Goal: Transaction & Acquisition: Book appointment/travel/reservation

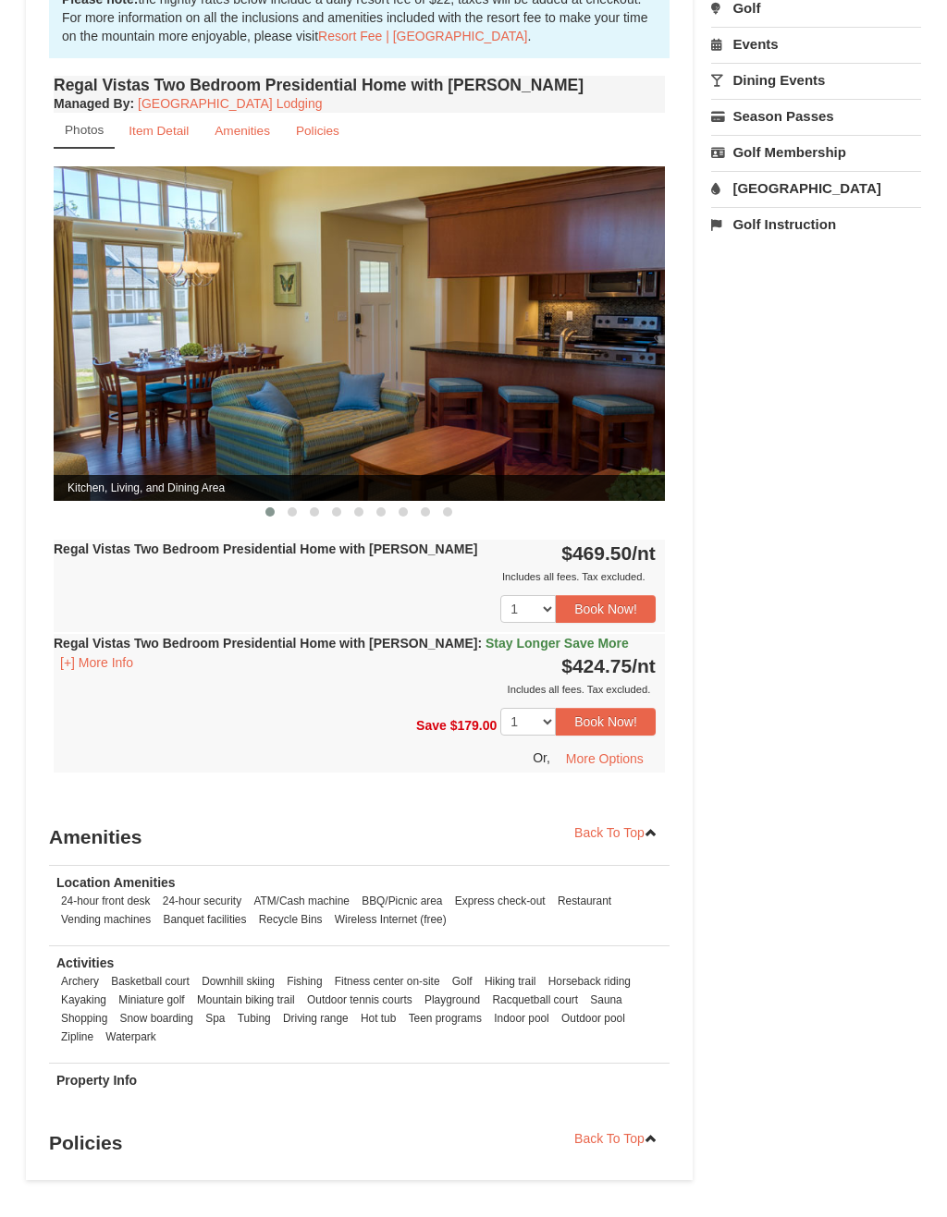
scroll to position [627, 0]
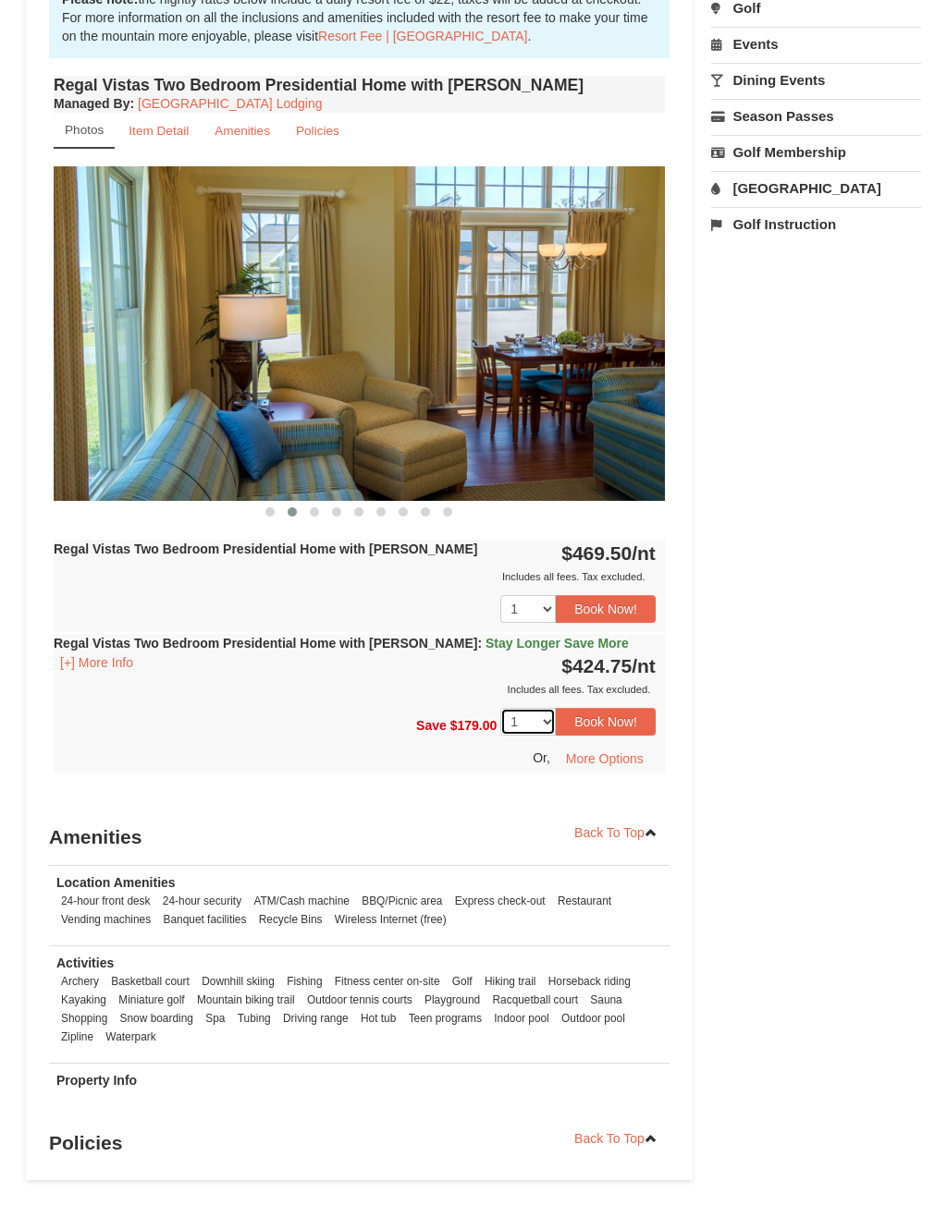
click at [538, 709] on select "1 2 3 4 5 6 7" at bounding box center [527, 723] width 55 height 28
click at [617, 746] on button "More Options" at bounding box center [605, 760] width 102 height 28
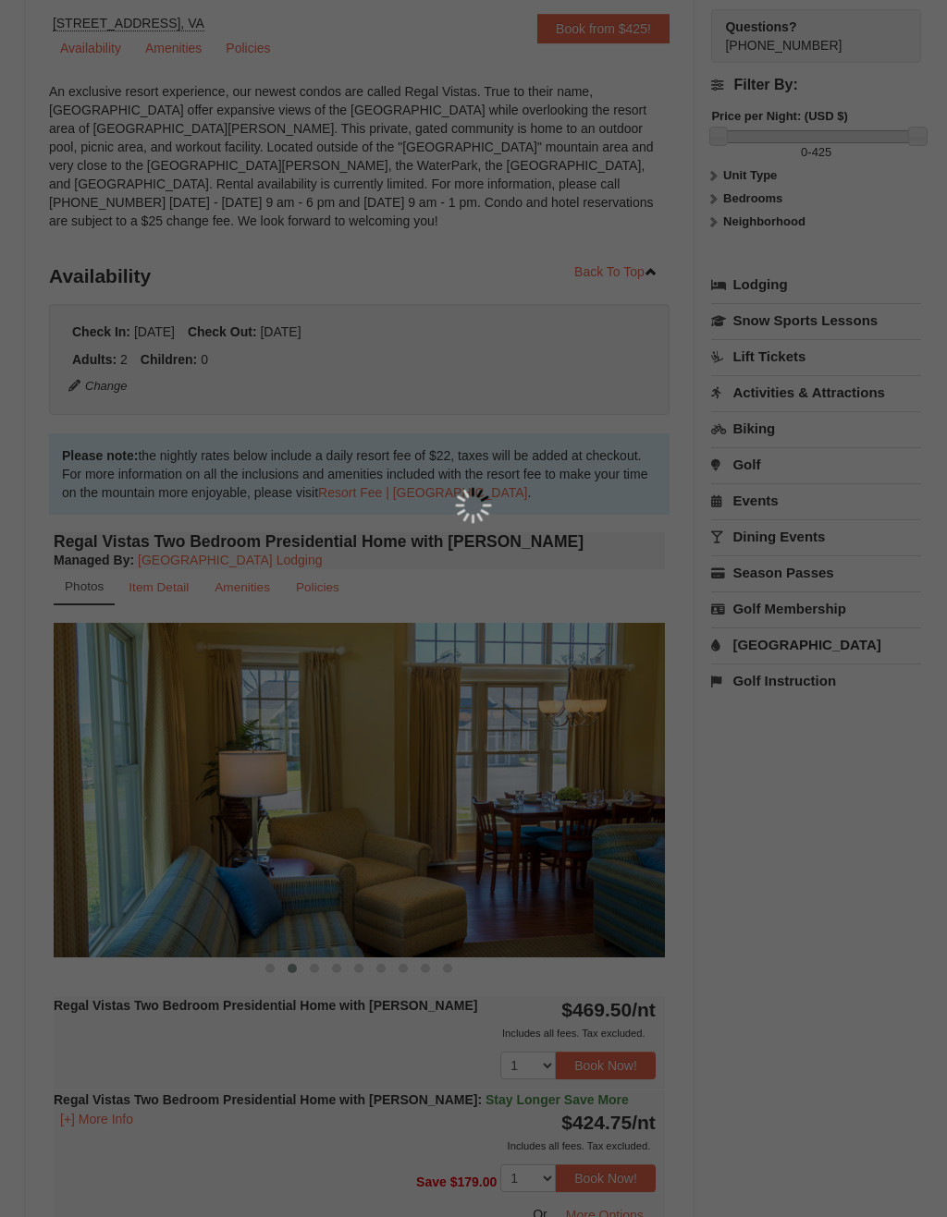
scroll to position [0, 0]
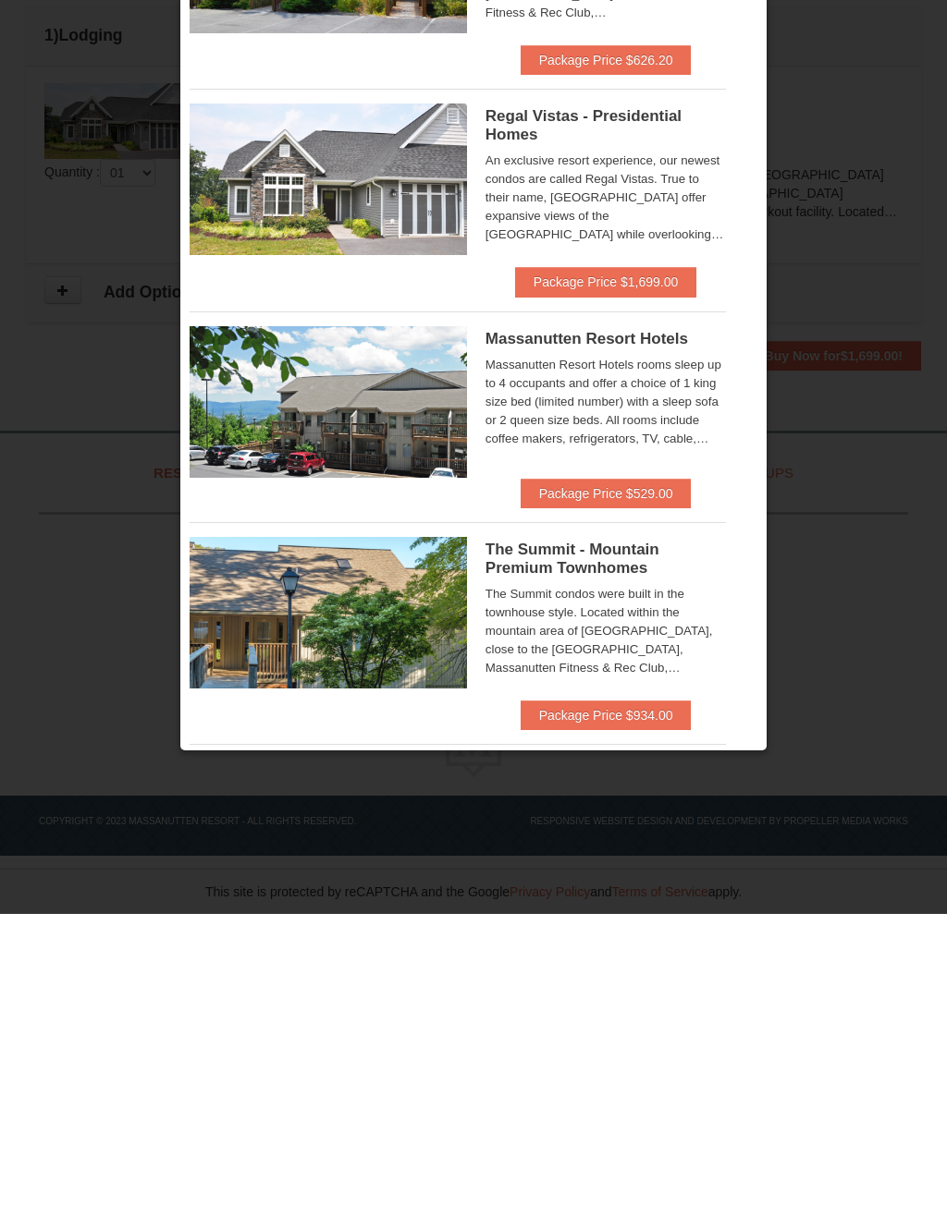
scroll to position [220, 0]
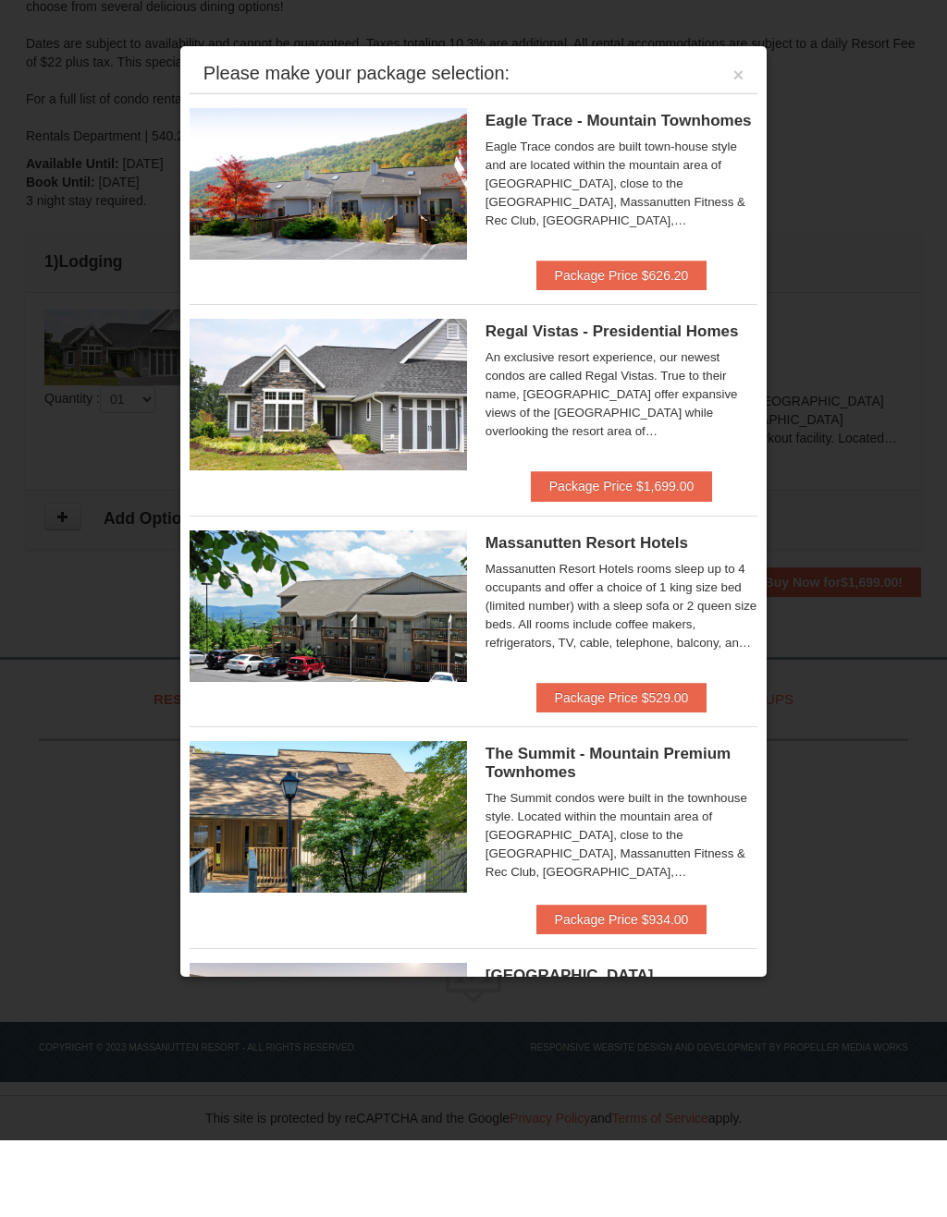
click at [736, 142] on button "×" at bounding box center [738, 151] width 11 height 18
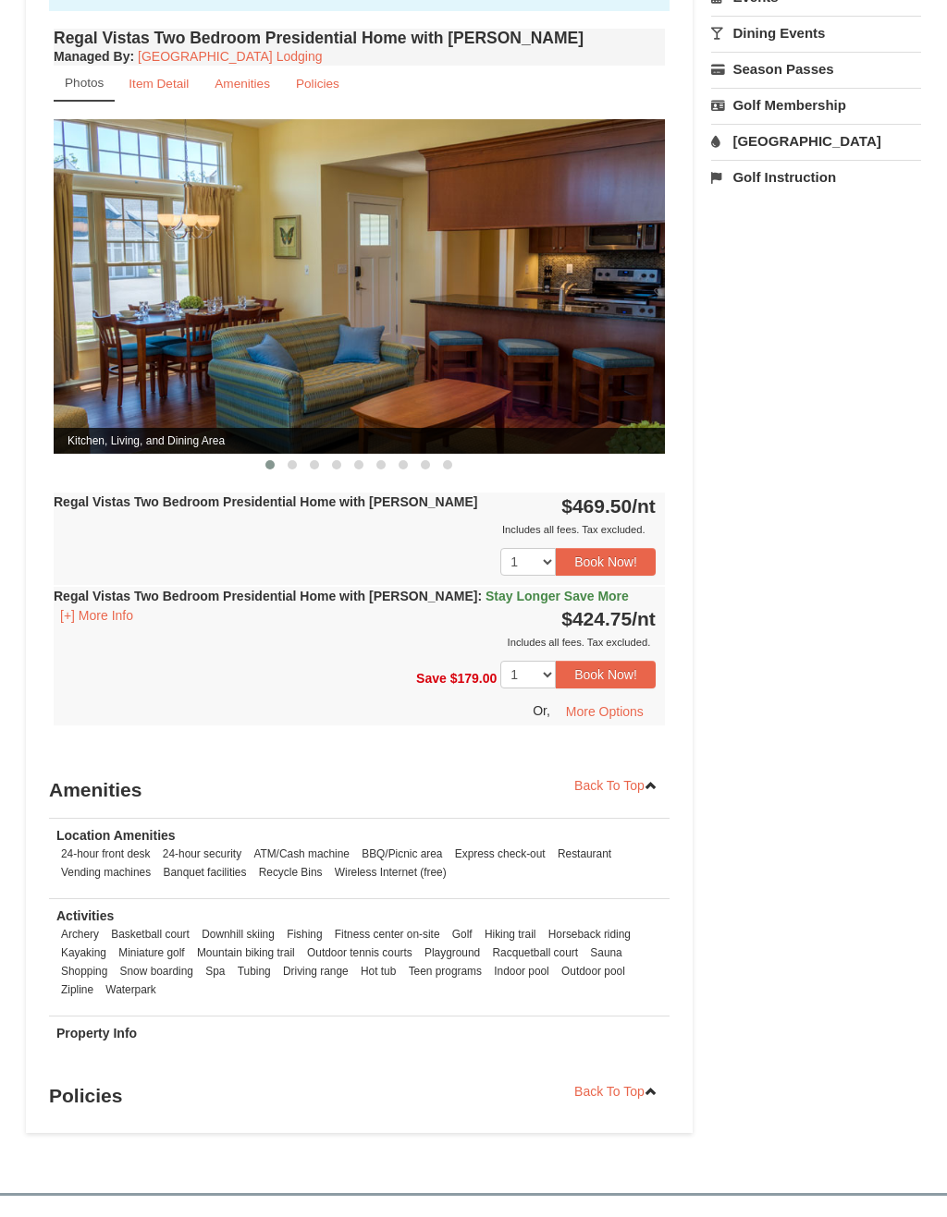
scroll to position [705, 0]
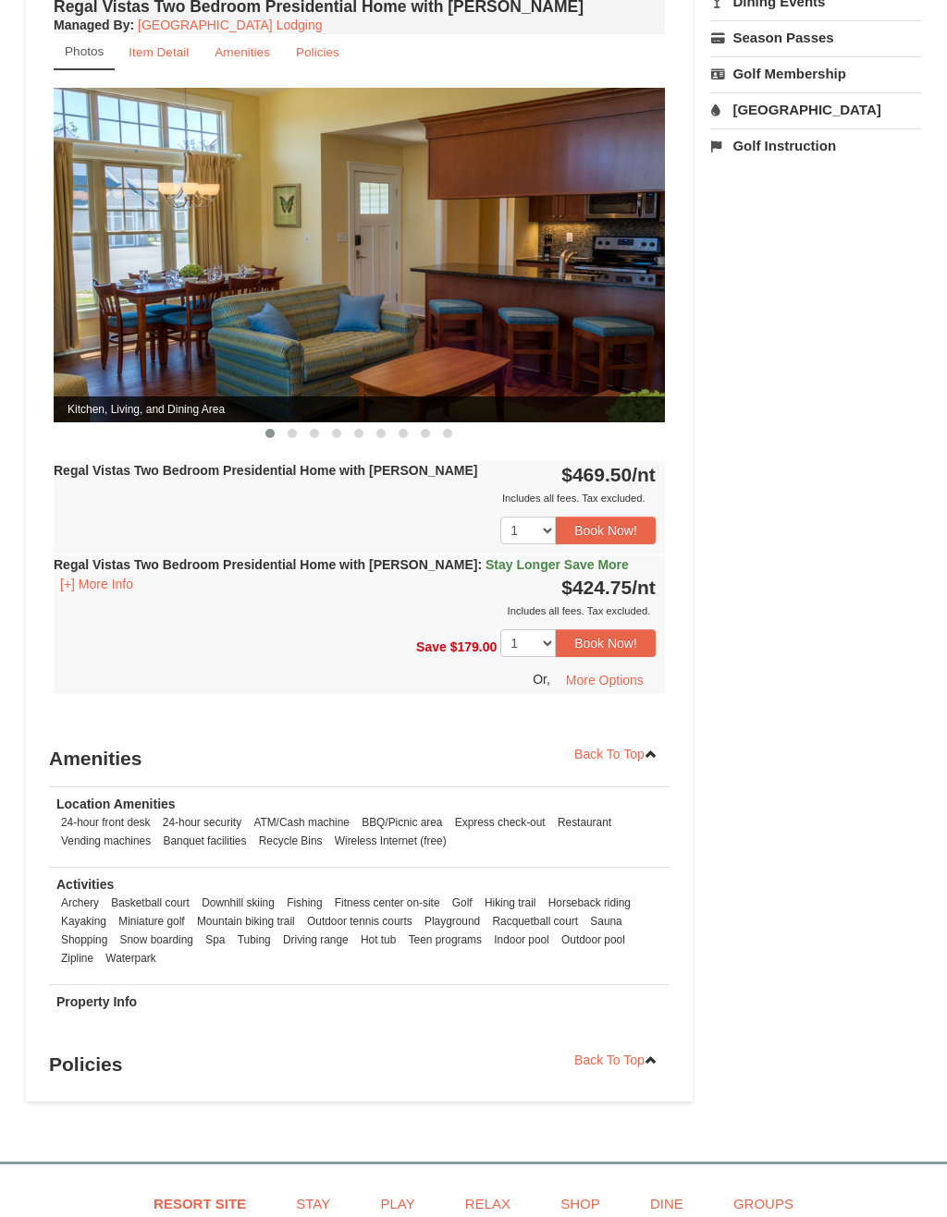
click at [630, 629] on button "Book Now!" at bounding box center [606, 643] width 100 height 28
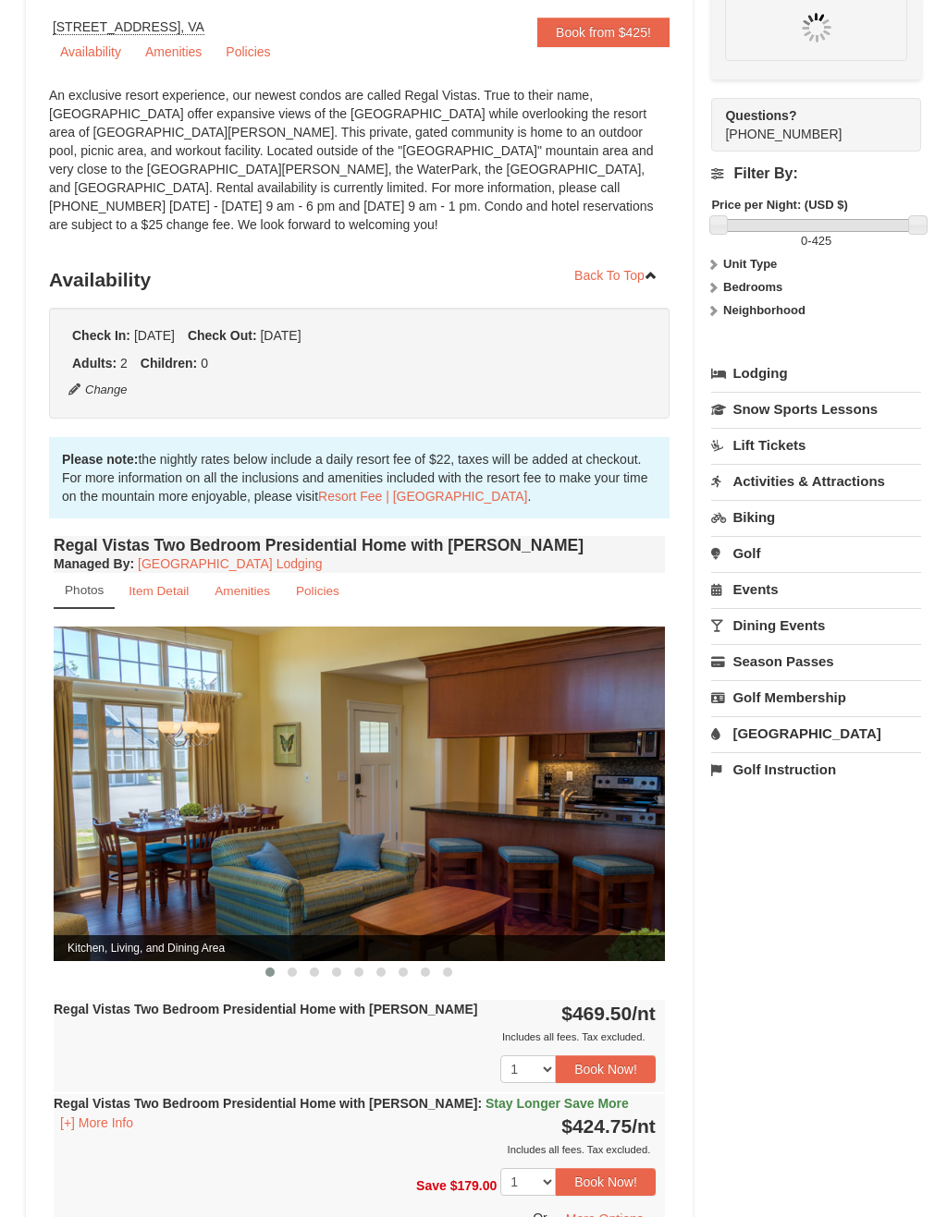
scroll to position [162, 0]
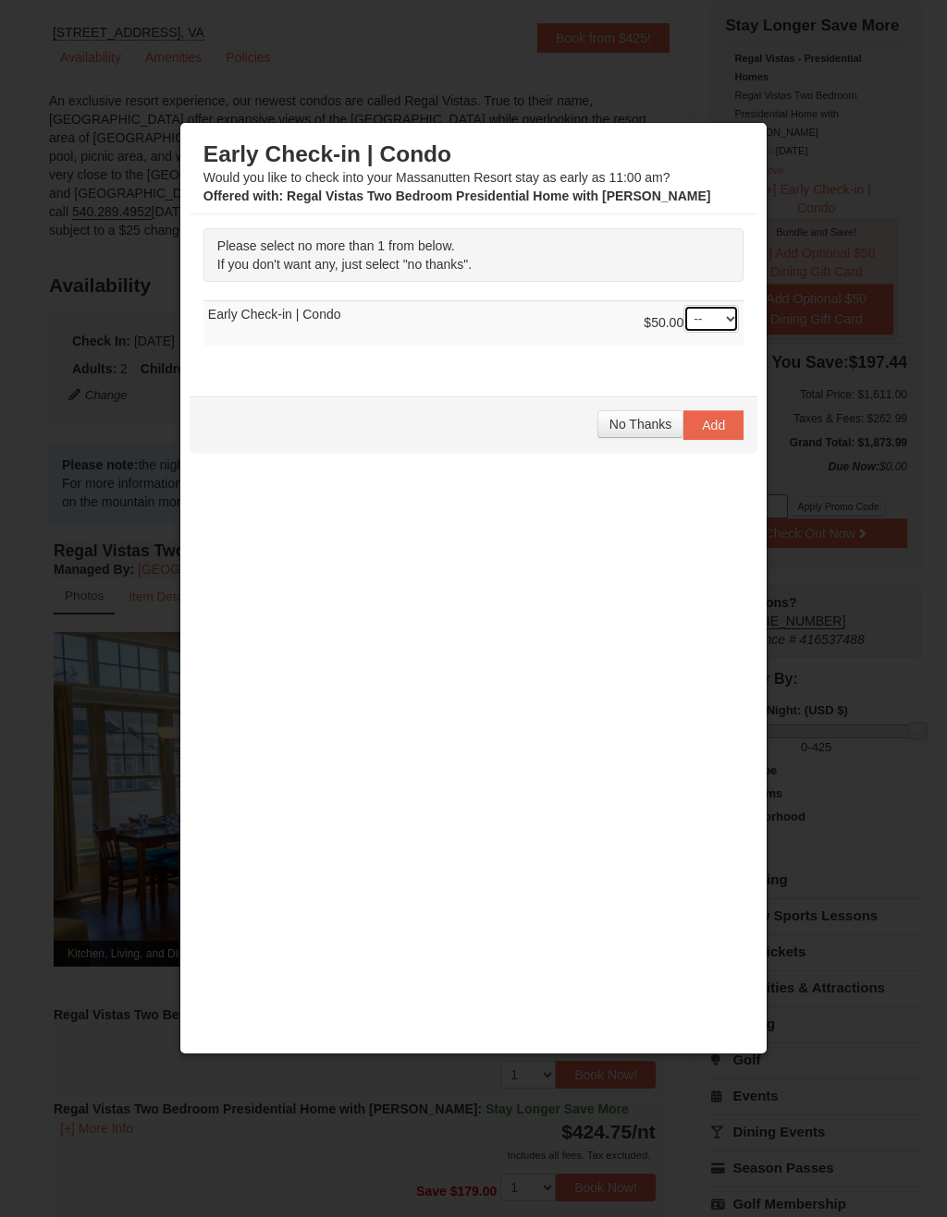
click at [717, 325] on select "-- 01" at bounding box center [710, 319] width 55 height 28
click at [708, 323] on select "-- 01" at bounding box center [710, 319] width 55 height 28
click at [730, 319] on select "-- 01" at bounding box center [710, 319] width 55 height 28
select select "1"
click at [717, 423] on span "Add" at bounding box center [713, 425] width 23 height 15
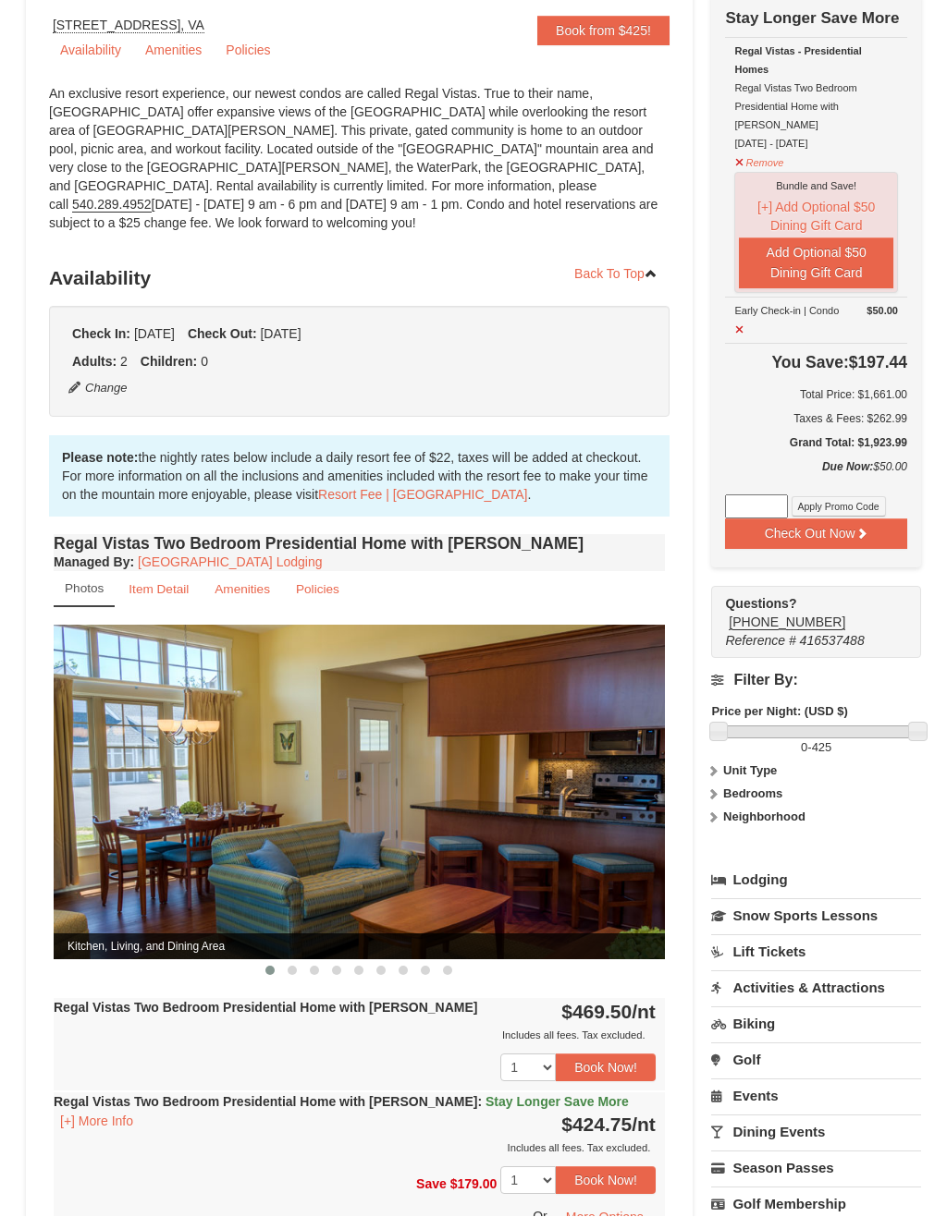
scroll to position [167, 0]
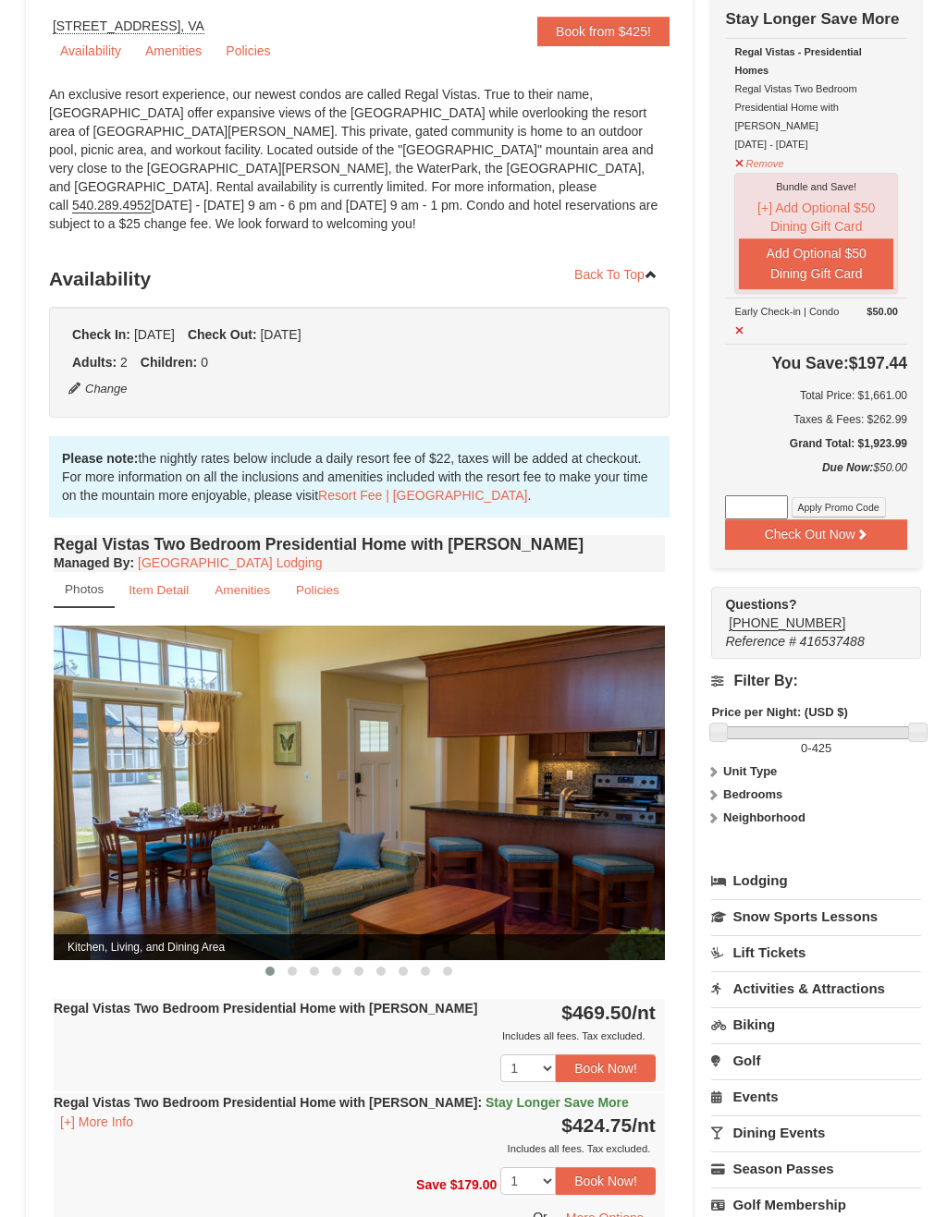
click at [888, 522] on button "Check Out Now" at bounding box center [816, 535] width 182 height 30
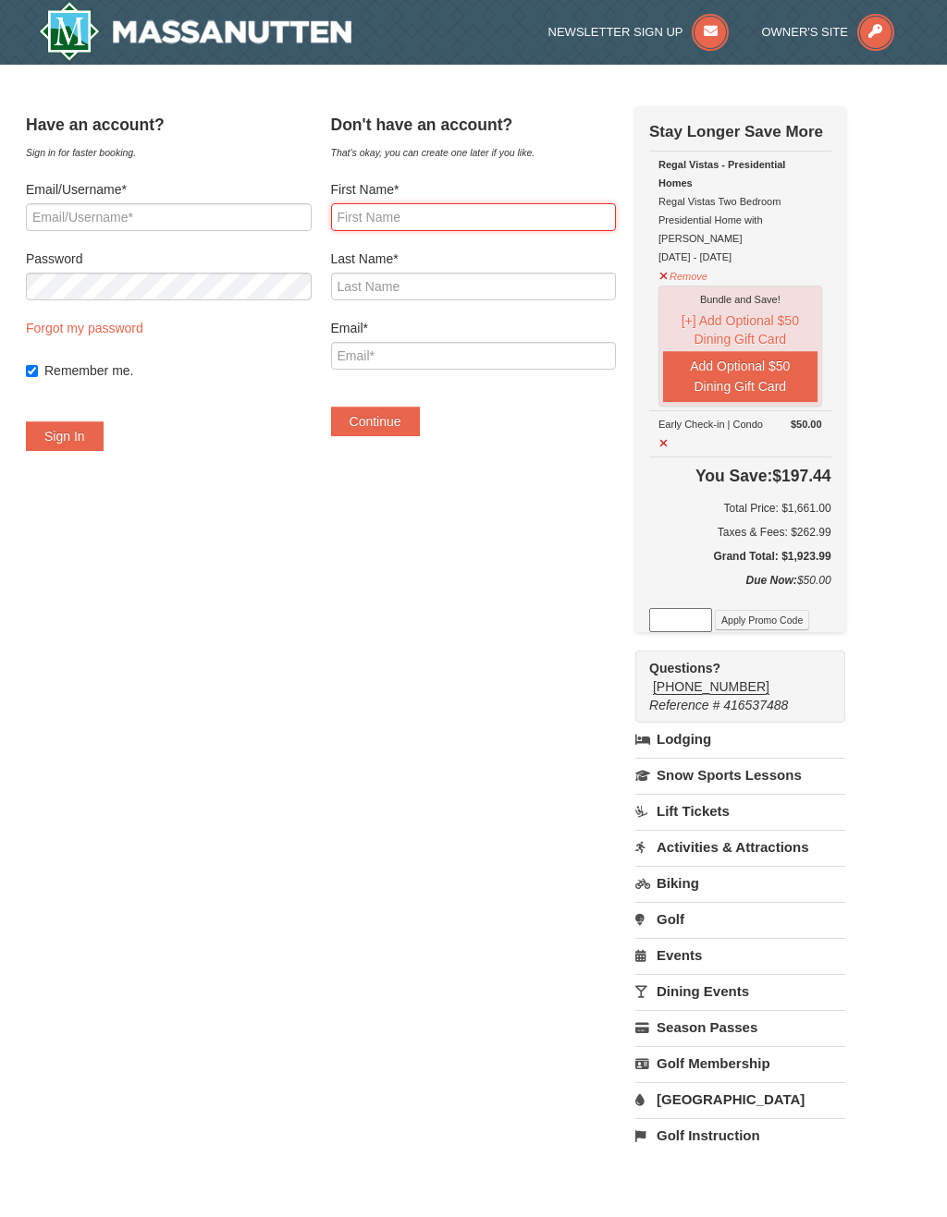
click at [508, 214] on input "First Name*" at bounding box center [474, 217] width 286 height 28
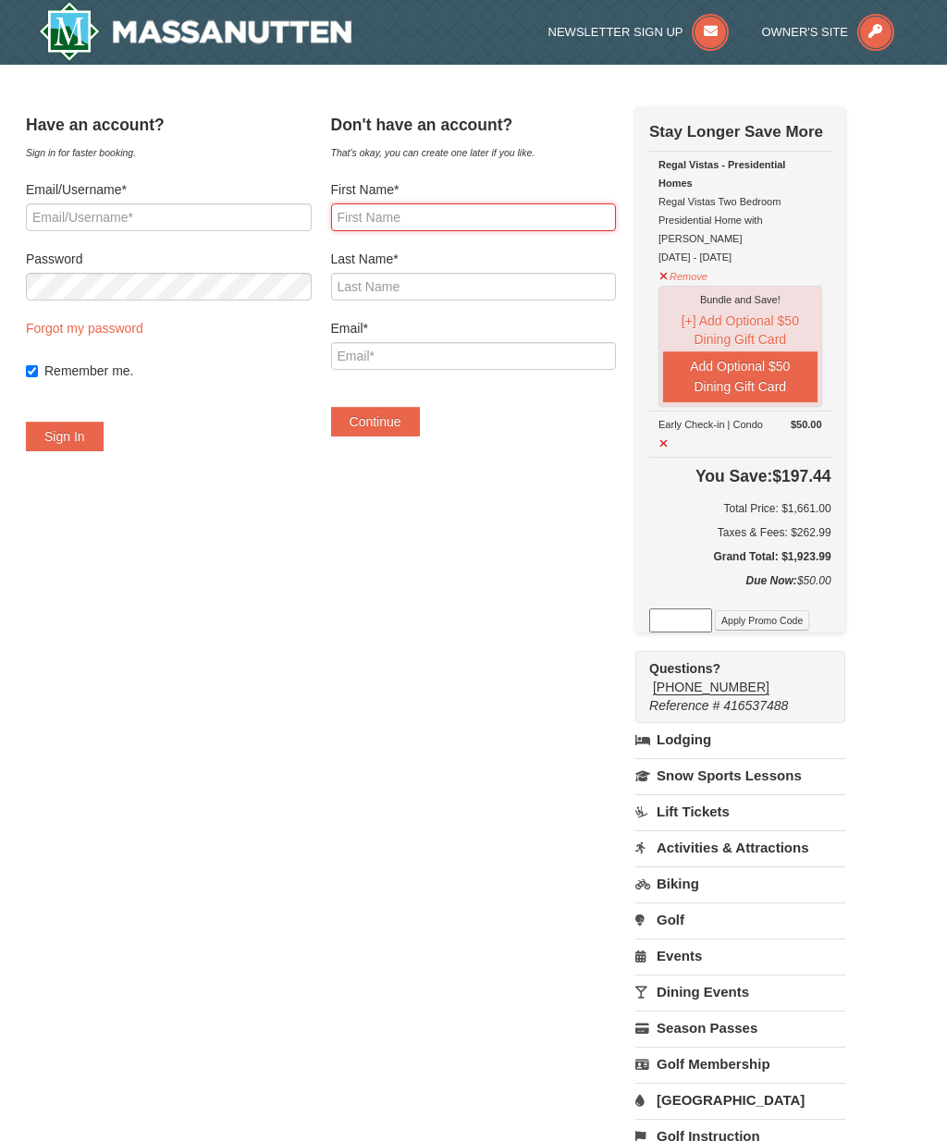
type input "Kiana"
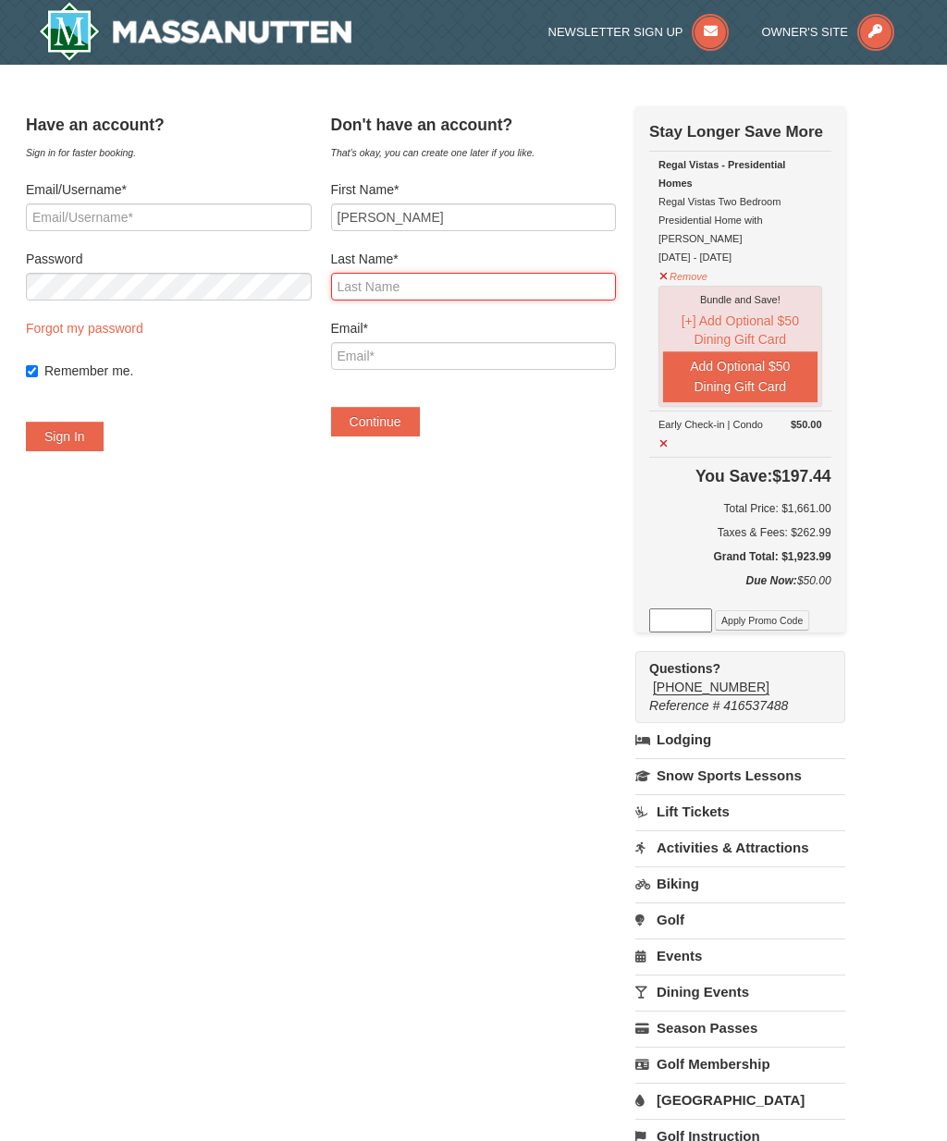
type input "Lee"
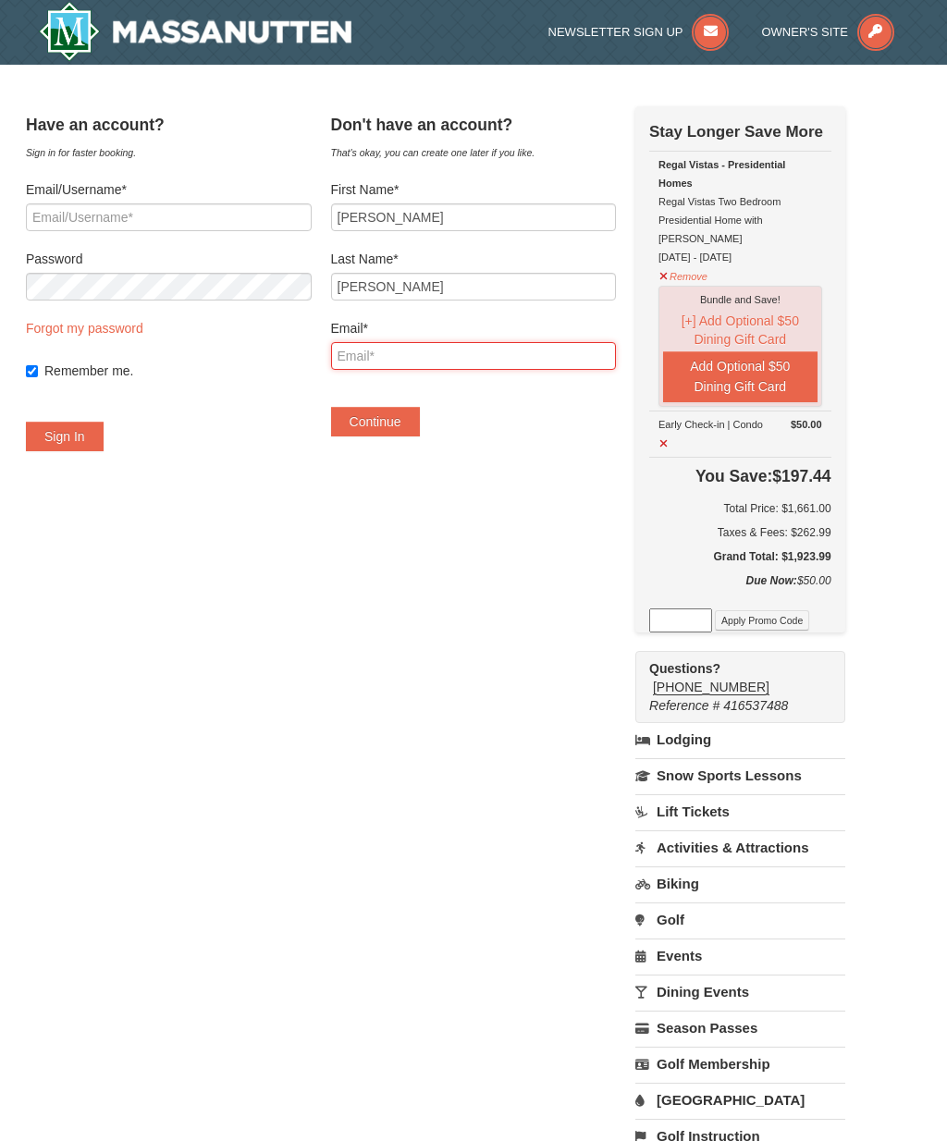
type input "misskianalee@gmail.com"
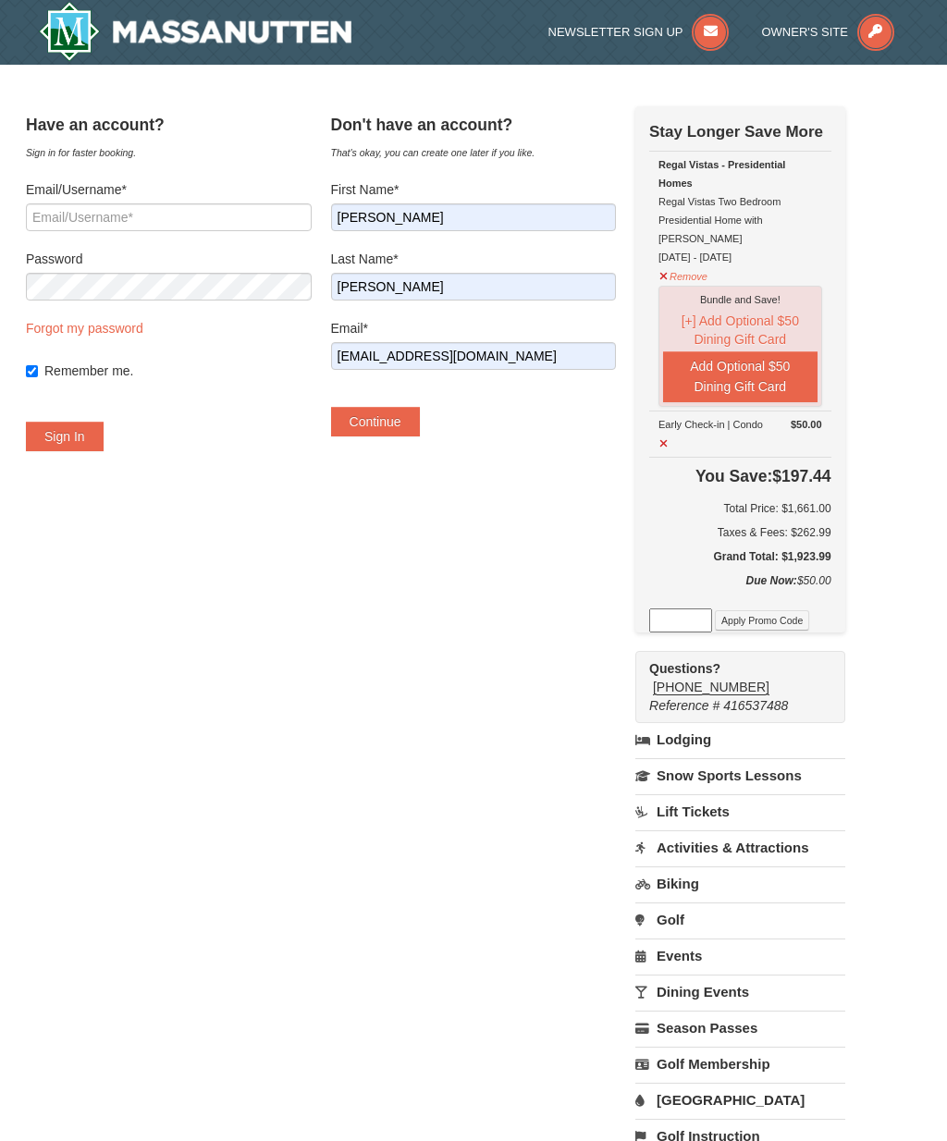
click at [420, 434] on button "Continue" at bounding box center [375, 422] width 89 height 30
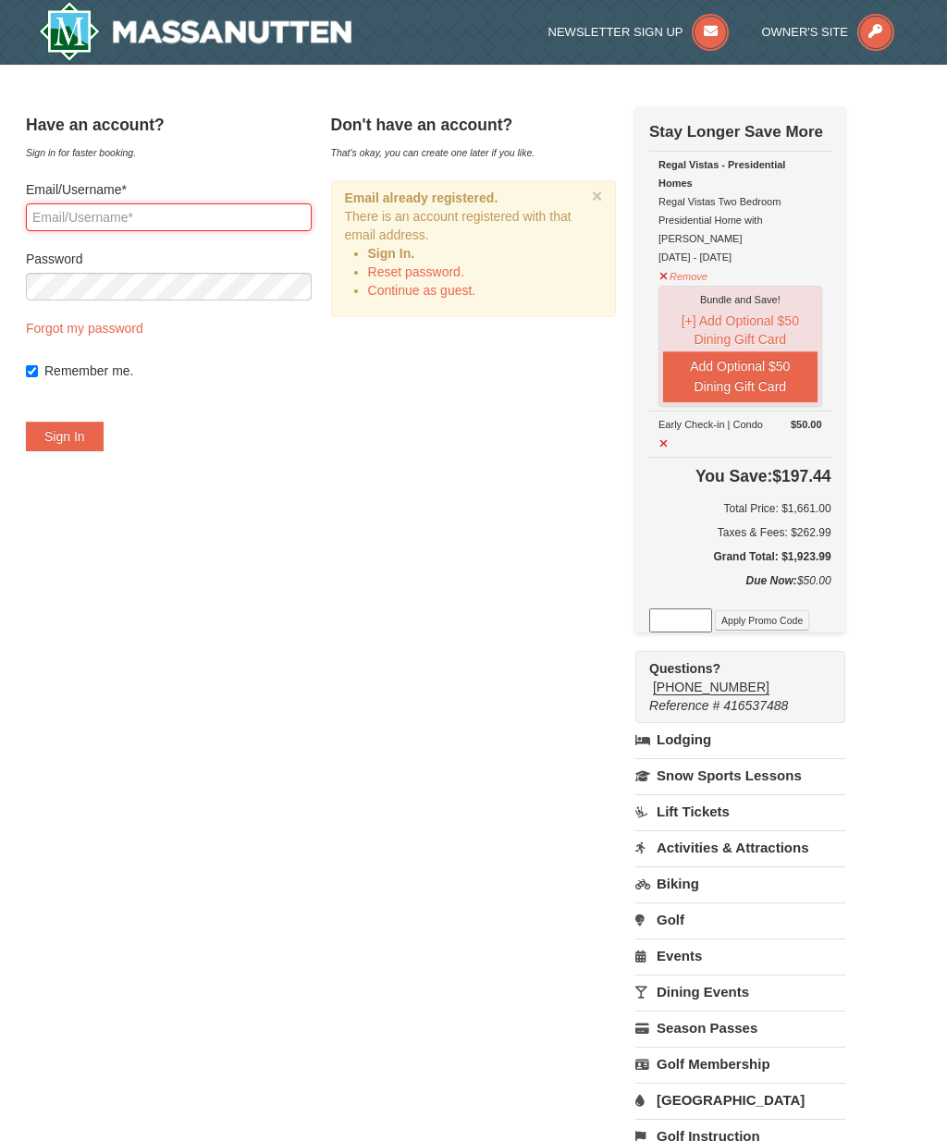
click at [273, 214] on input "Email/Username*" at bounding box center [169, 217] width 286 height 28
type input "misskianalee@gmail.com"
click at [103, 442] on button "Sign In" at bounding box center [65, 436] width 78 height 30
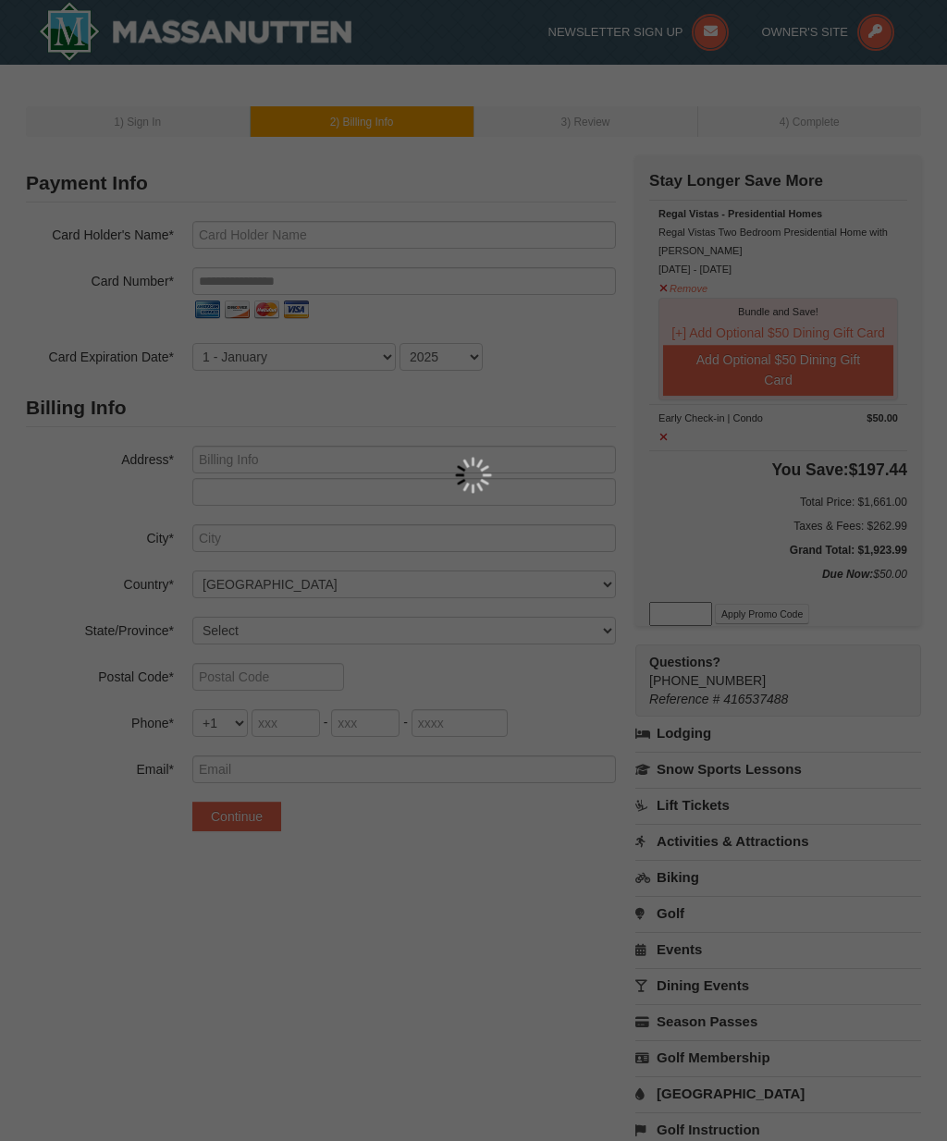
type input "[PERSON_NAME]"
type input "[STREET_ADDRESS][PERSON_NAME]"
type input "Waldorf"
select select "MD"
type input "20601"
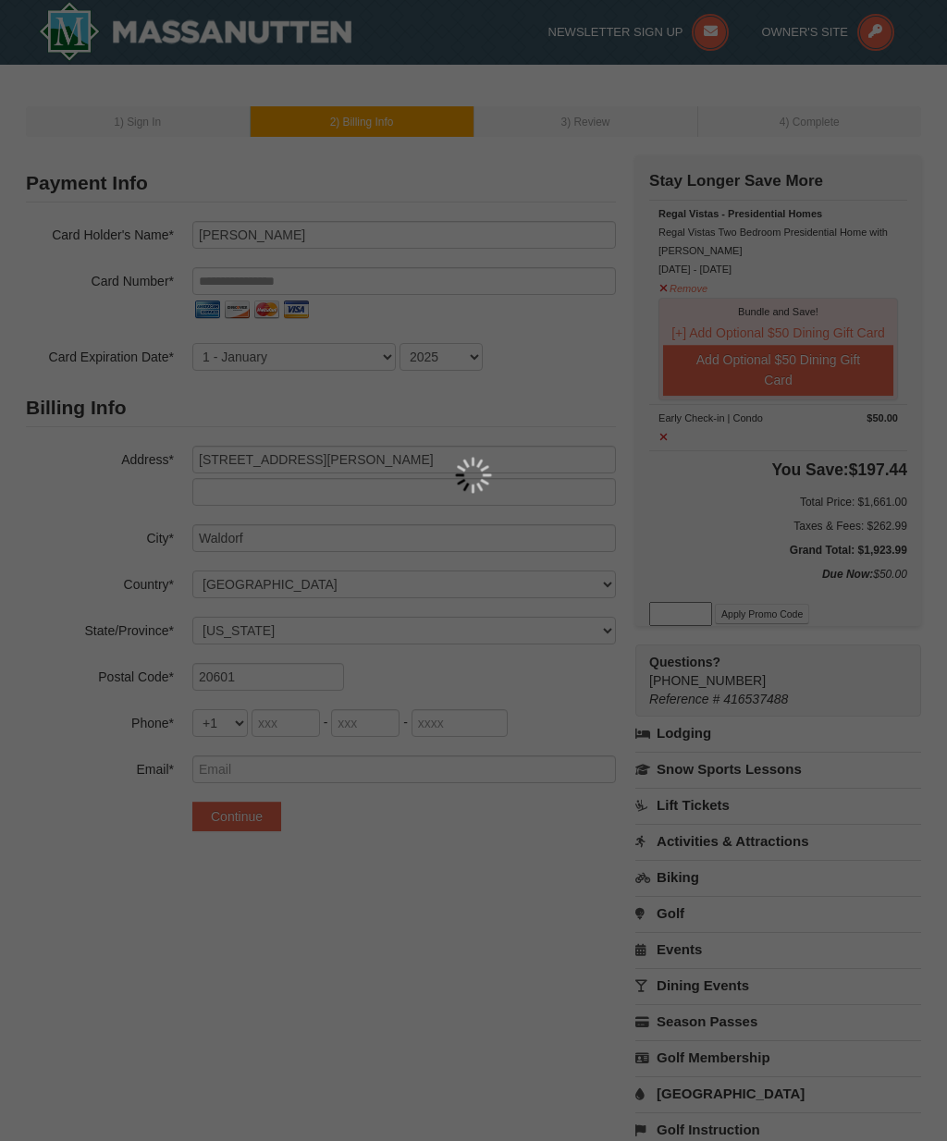
type input "[EMAIL_ADDRESS][DOMAIN_NAME]"
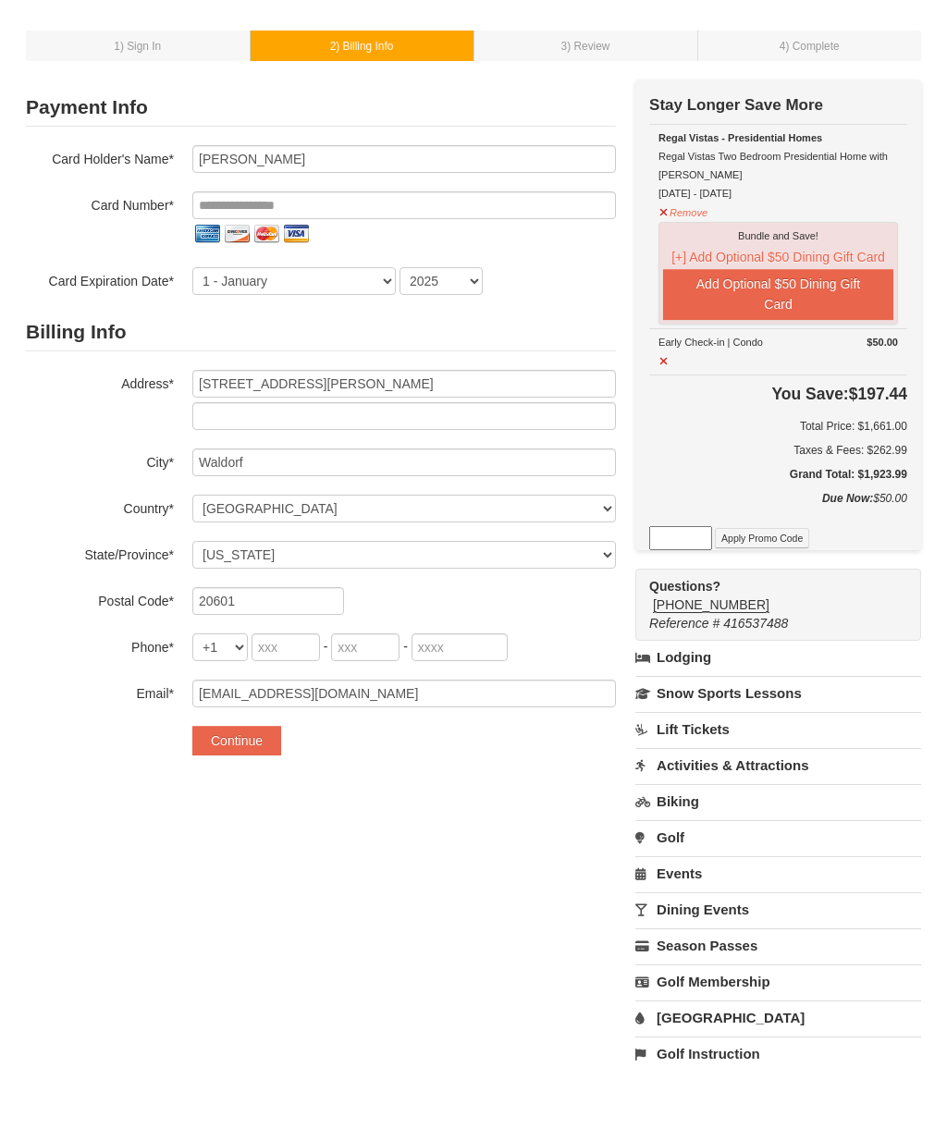
click at [674, 348] on td "$50.00 Early Check-in | Condo" at bounding box center [778, 351] width 258 height 46
click at [668, 352] on button at bounding box center [664, 359] width 12 height 23
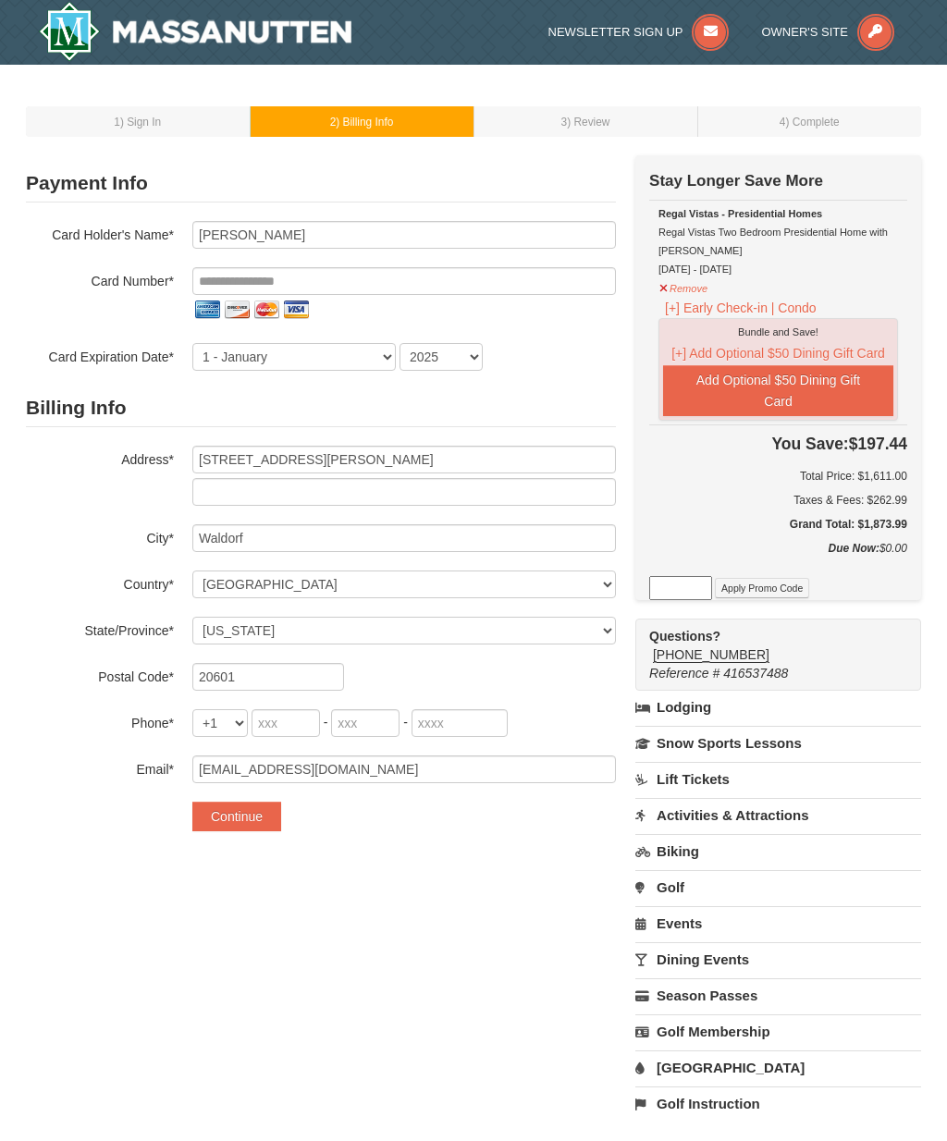
click at [406, 283] on input "tel" at bounding box center [403, 281] width 423 height 28
type input "**********"
select select "9"
select select "2028"
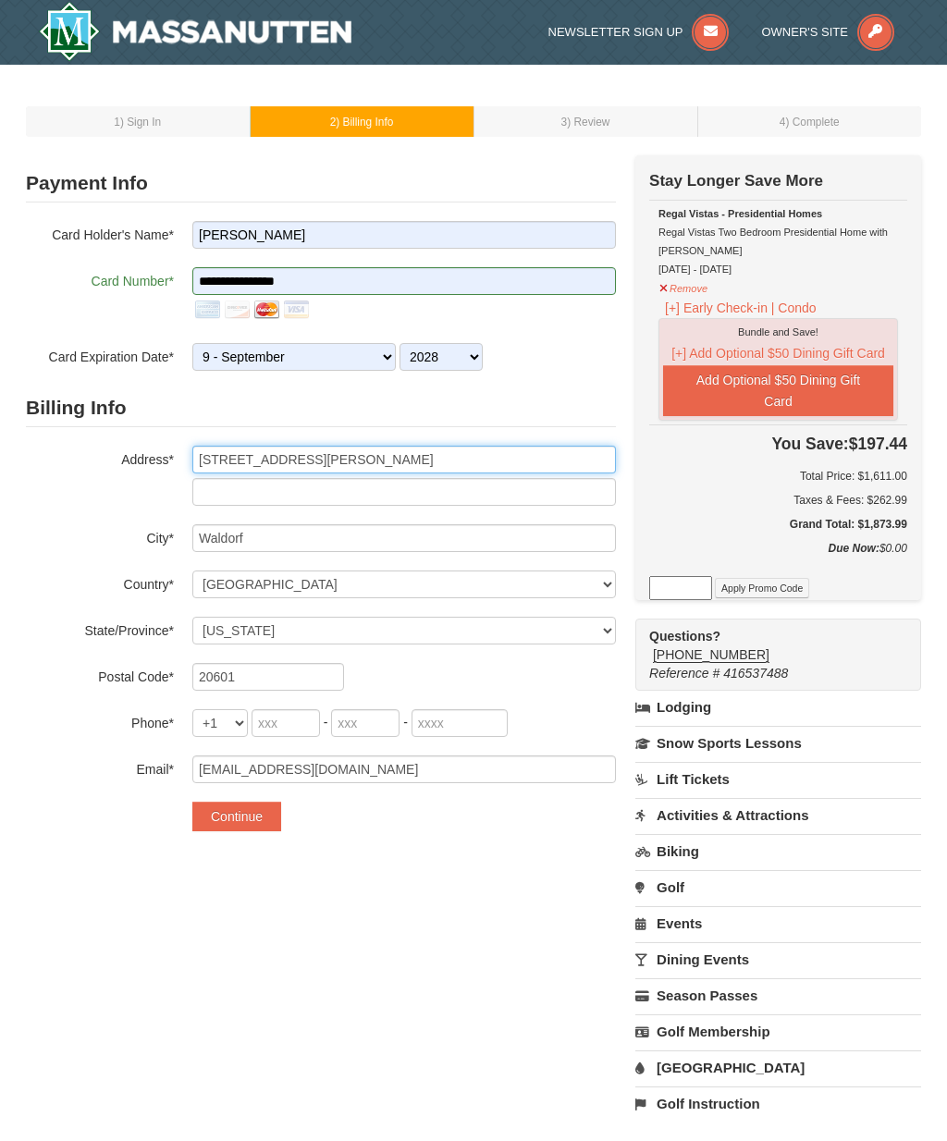
click at [458, 458] on input "2899 Hadley Drive" at bounding box center [403, 460] width 423 height 28
type input "2"
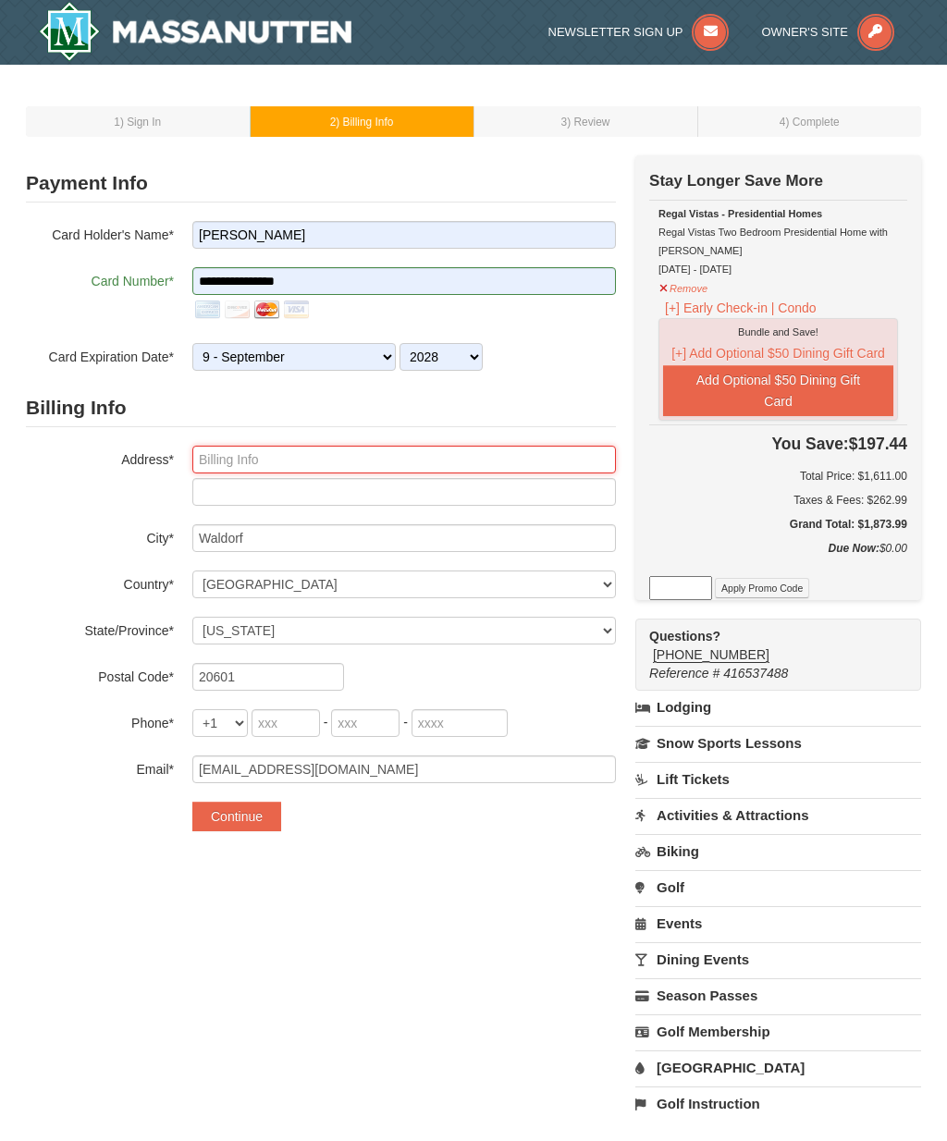
type input "2036 Tanglewood Dr"
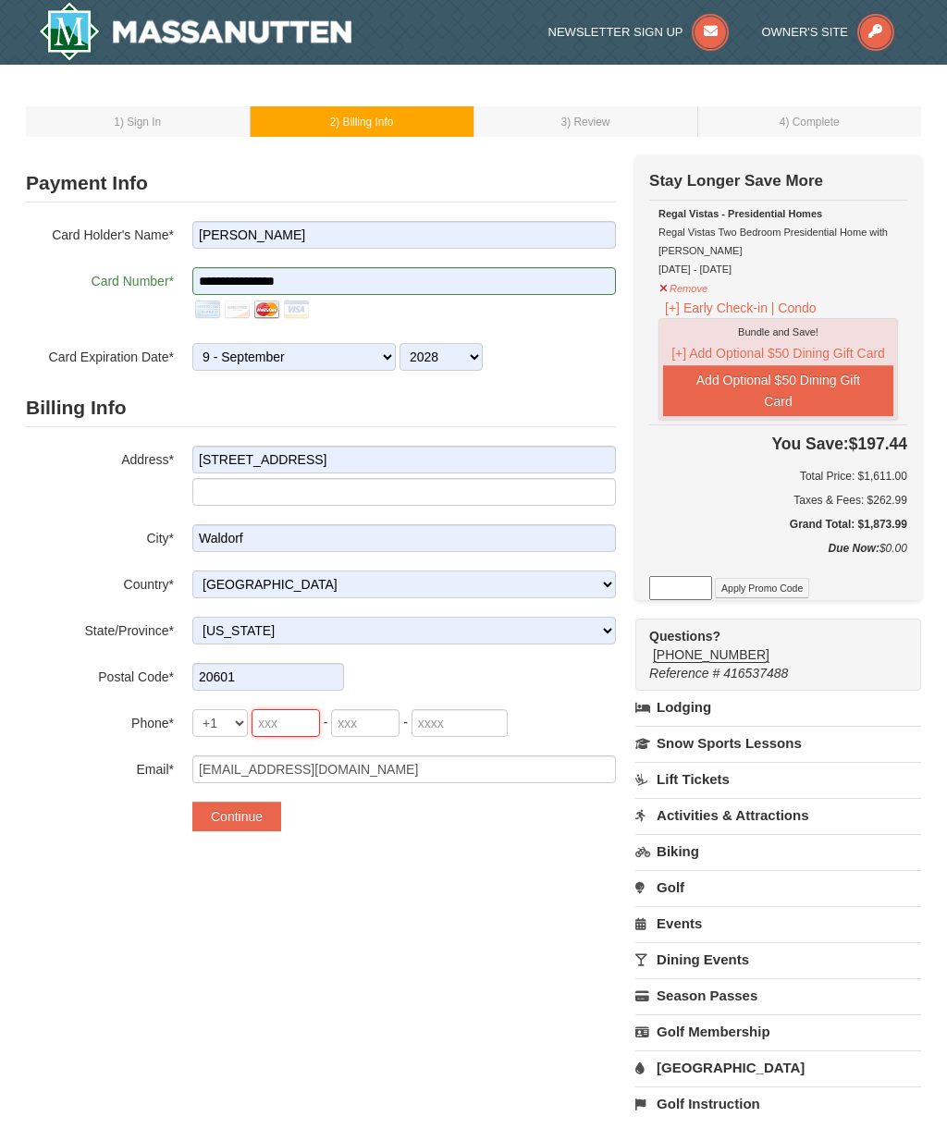
type input "301"
type input "792"
type input "2166"
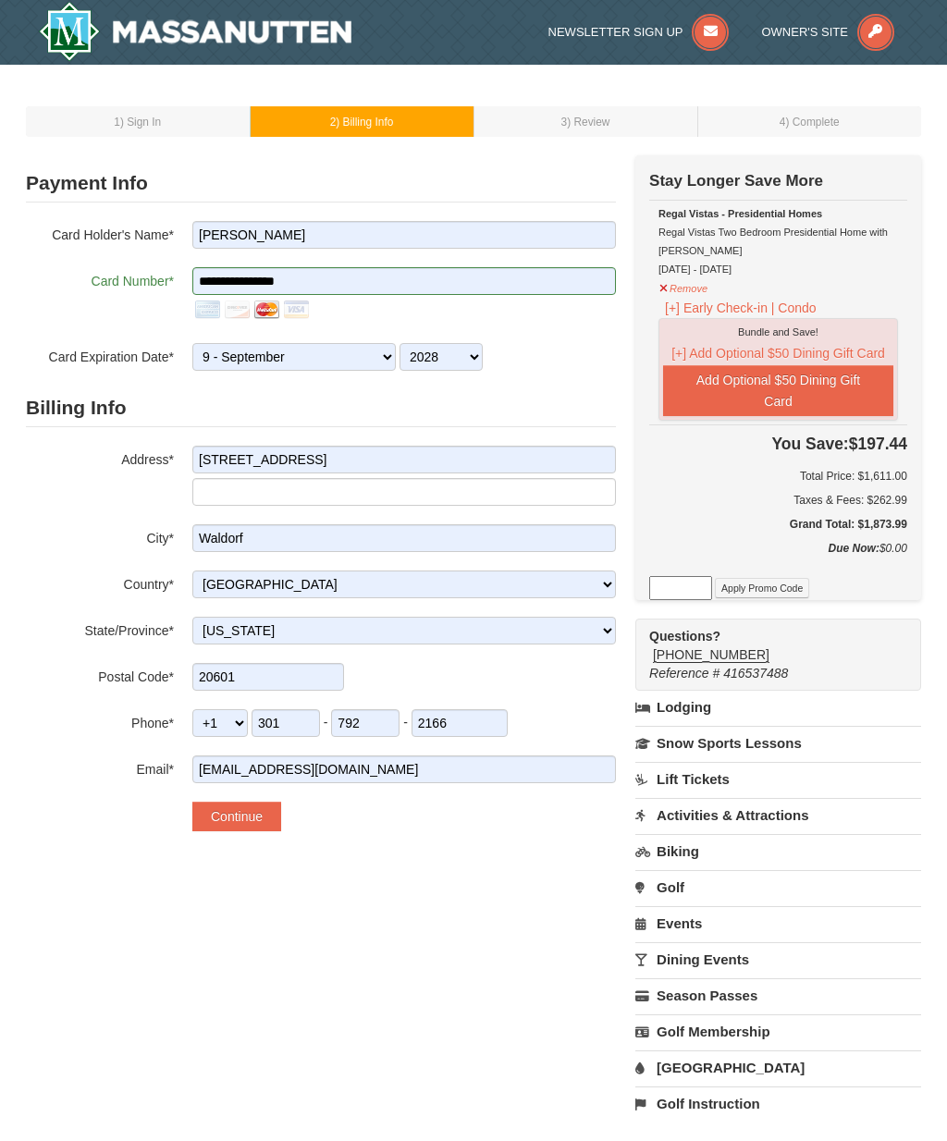
click at [256, 823] on button "Continue" at bounding box center [236, 816] width 89 height 30
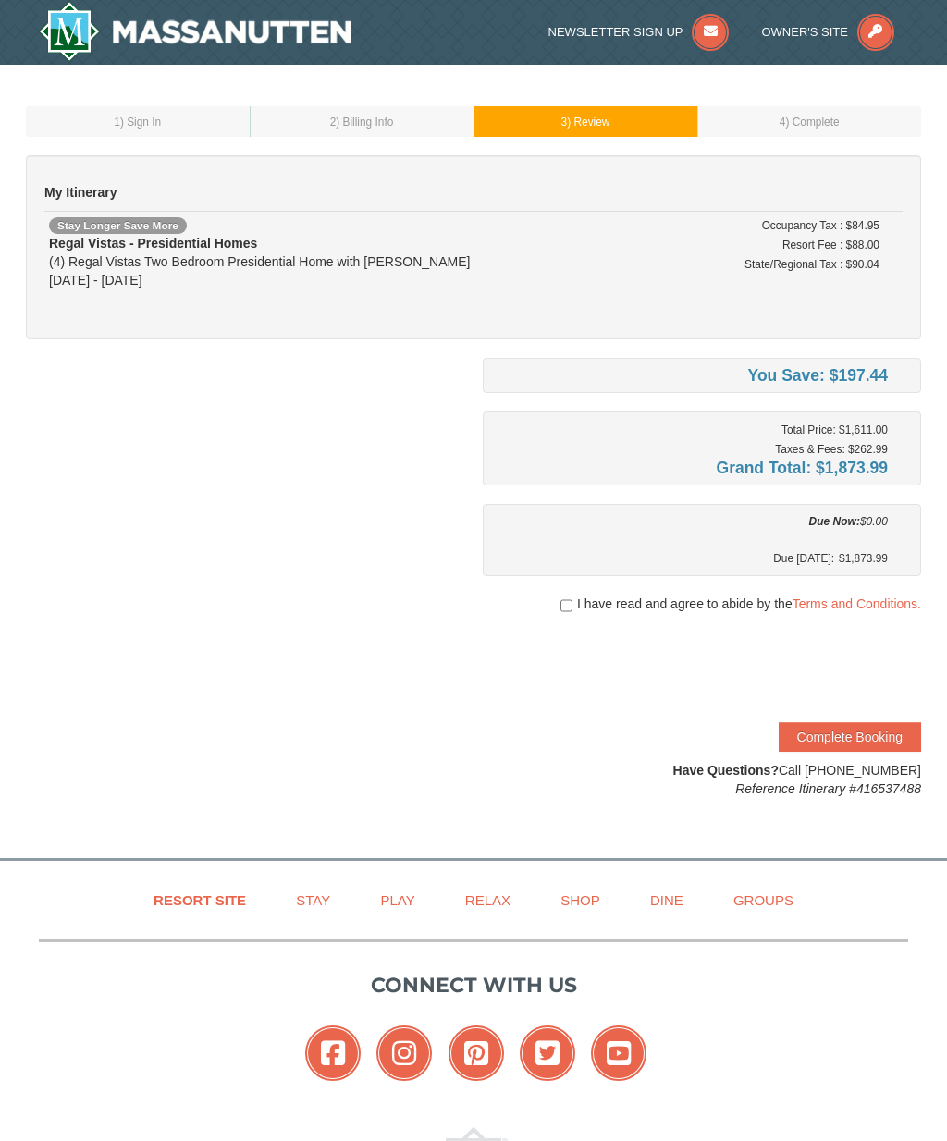
click at [568, 605] on input "checkbox" at bounding box center [566, 605] width 12 height 15
checkbox input "true"
click at [848, 738] on button "Complete Booking" at bounding box center [849, 737] width 142 height 30
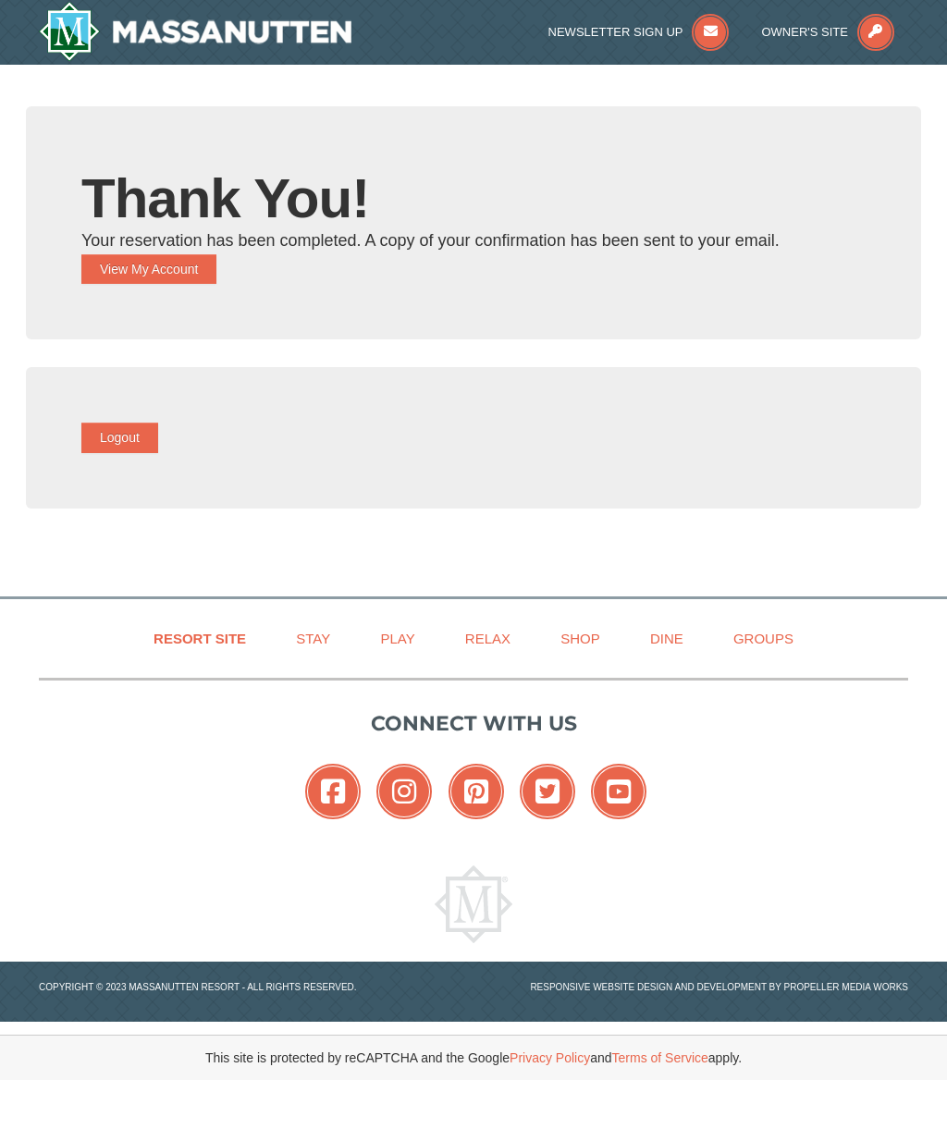
click at [214, 282] on button "View My Account" at bounding box center [148, 269] width 135 height 30
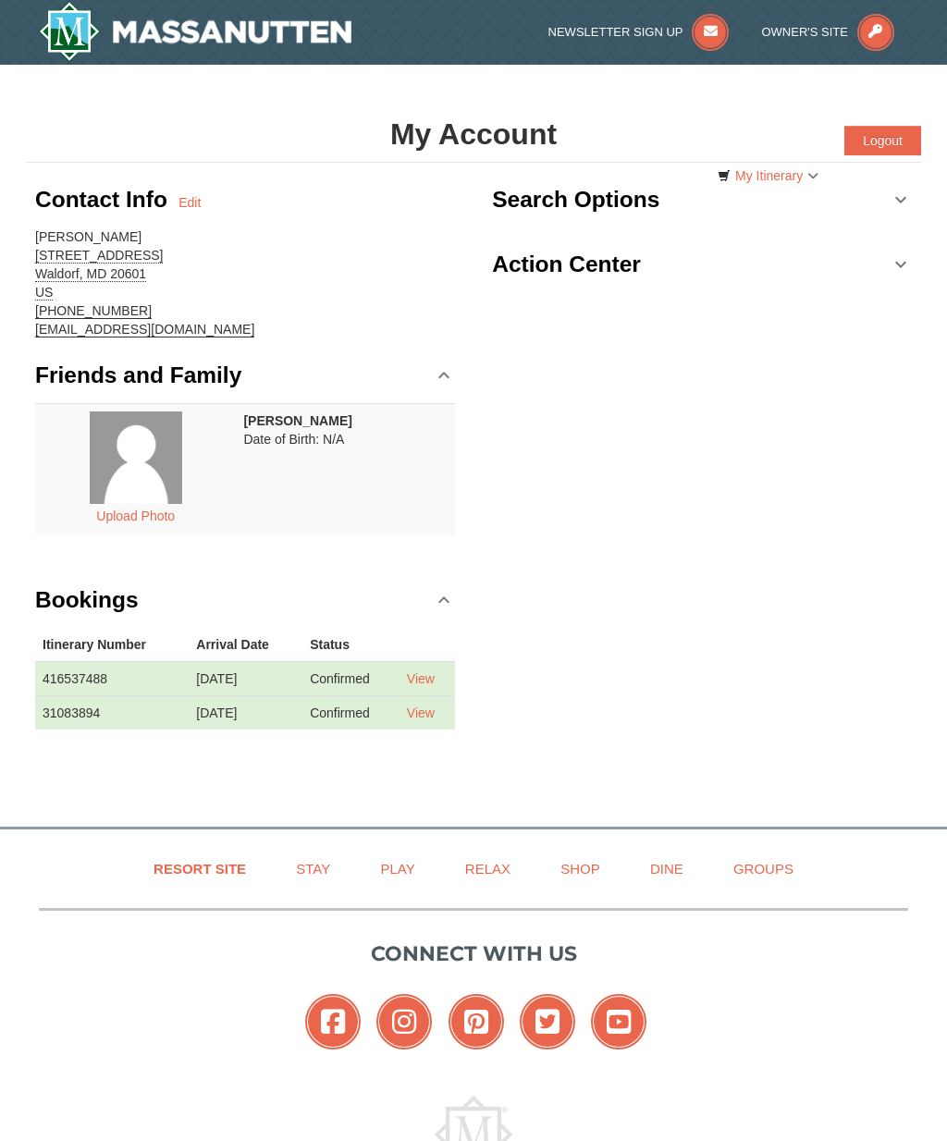
click at [434, 683] on link "View" at bounding box center [421, 678] width 28 height 15
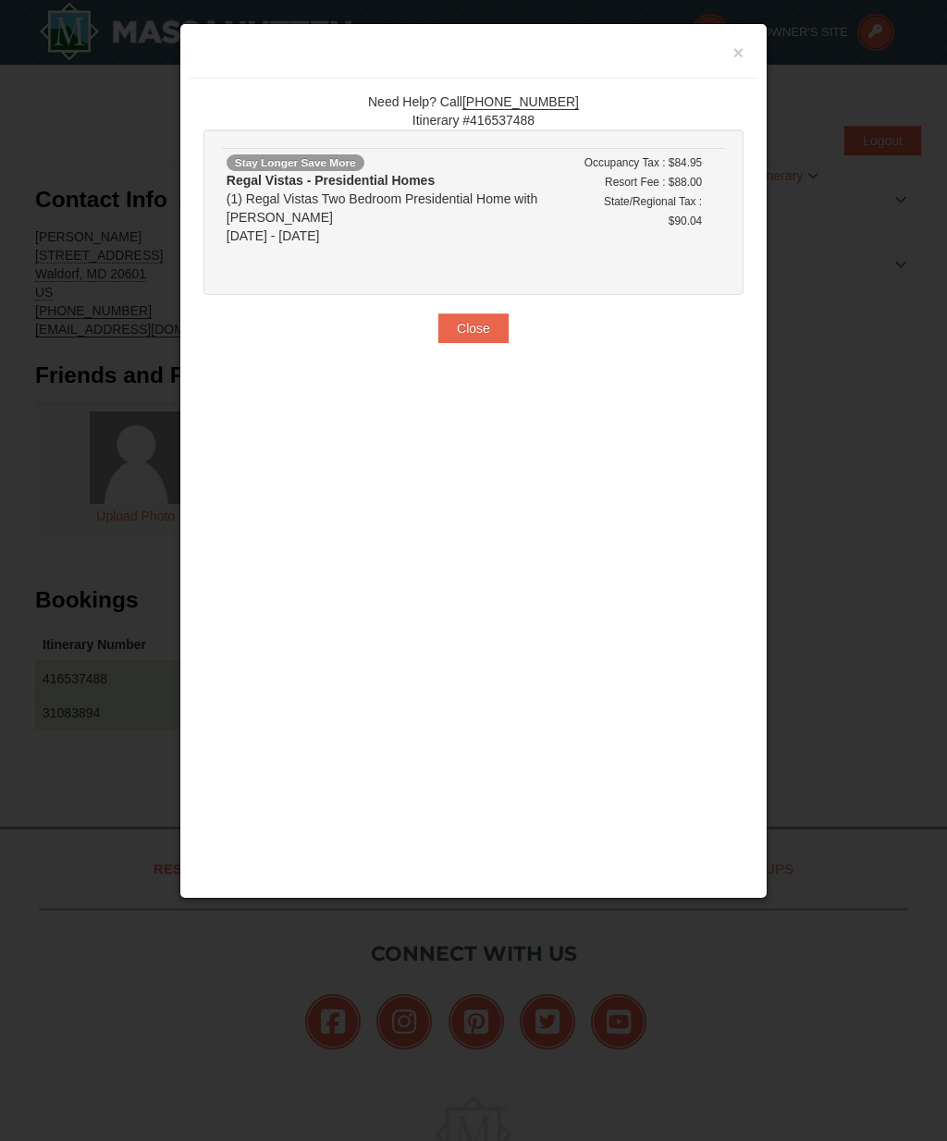
click at [490, 328] on button "Close" at bounding box center [473, 328] width 70 height 30
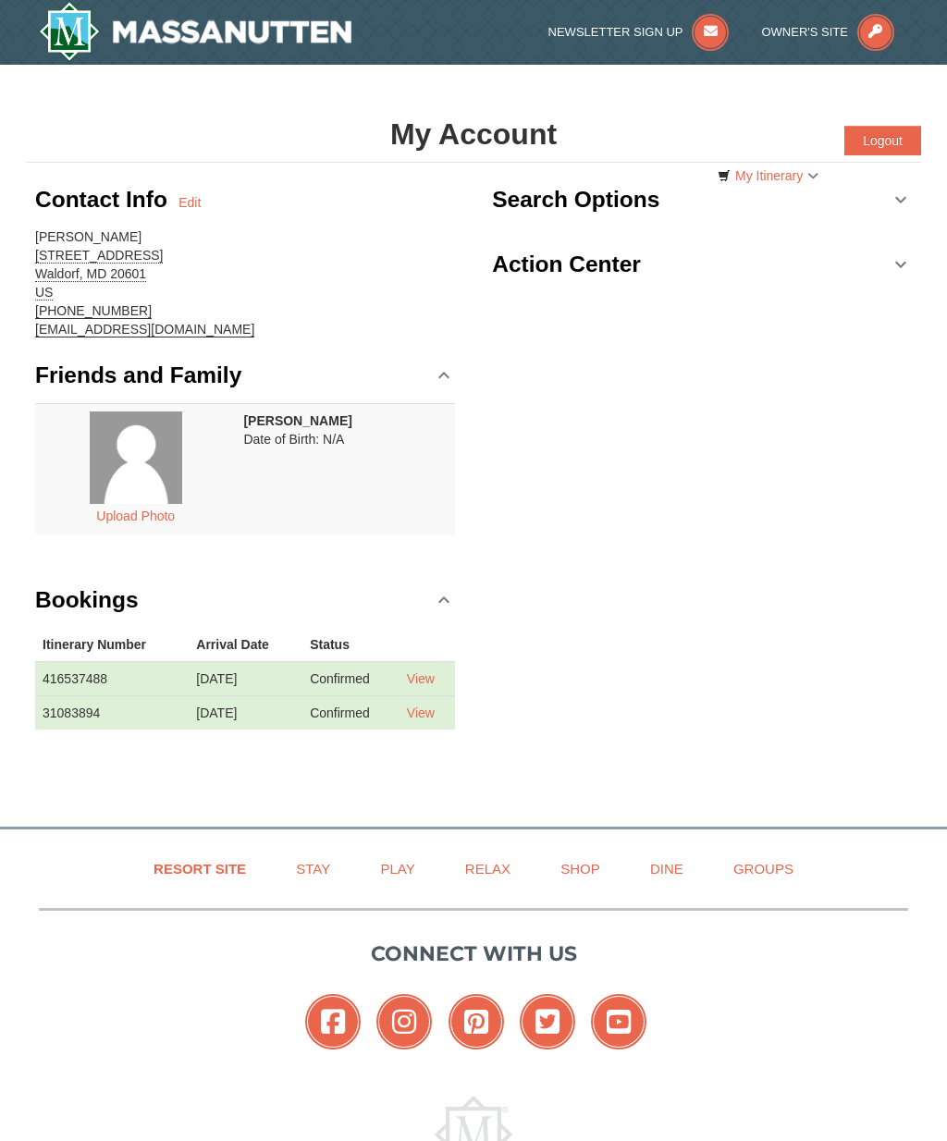
click at [430, 711] on link "View" at bounding box center [421, 712] width 28 height 15
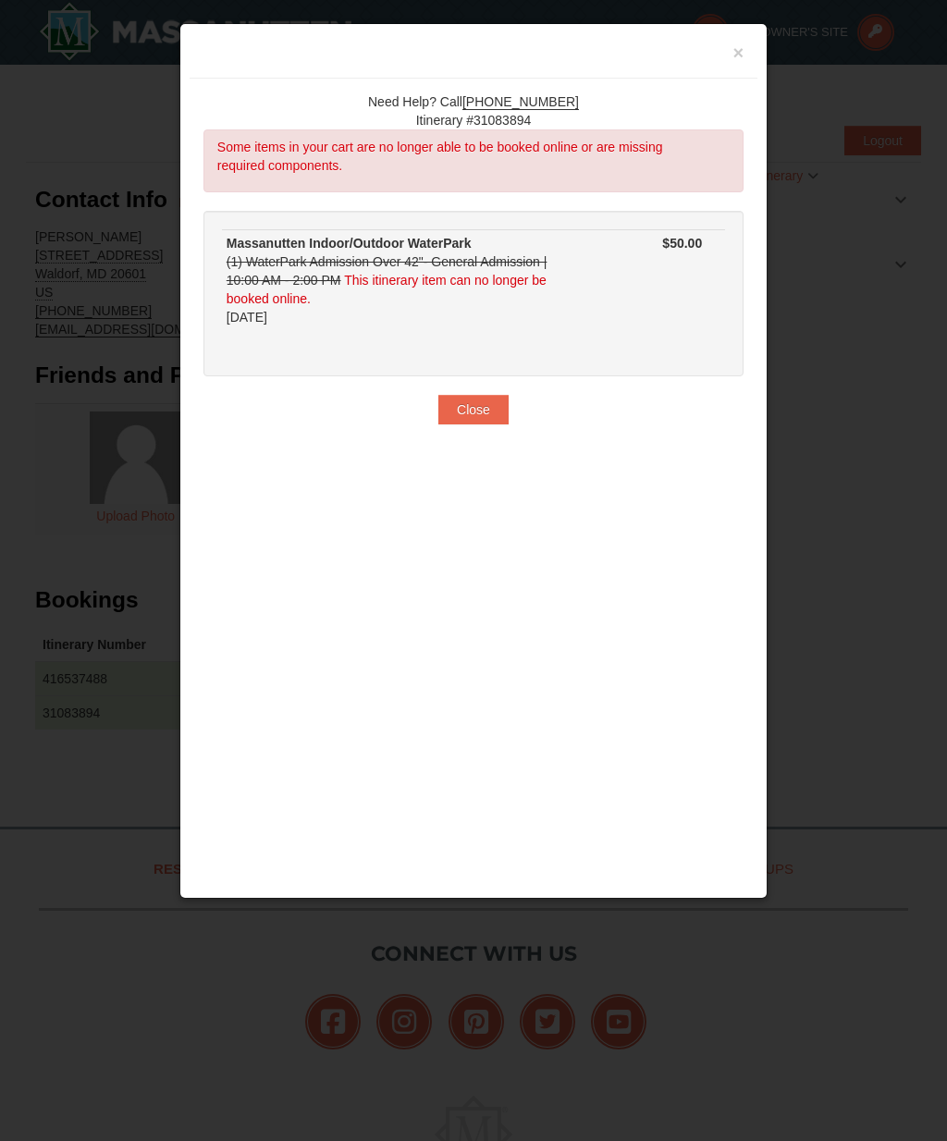
click at [483, 413] on button "Close" at bounding box center [473, 410] width 70 height 30
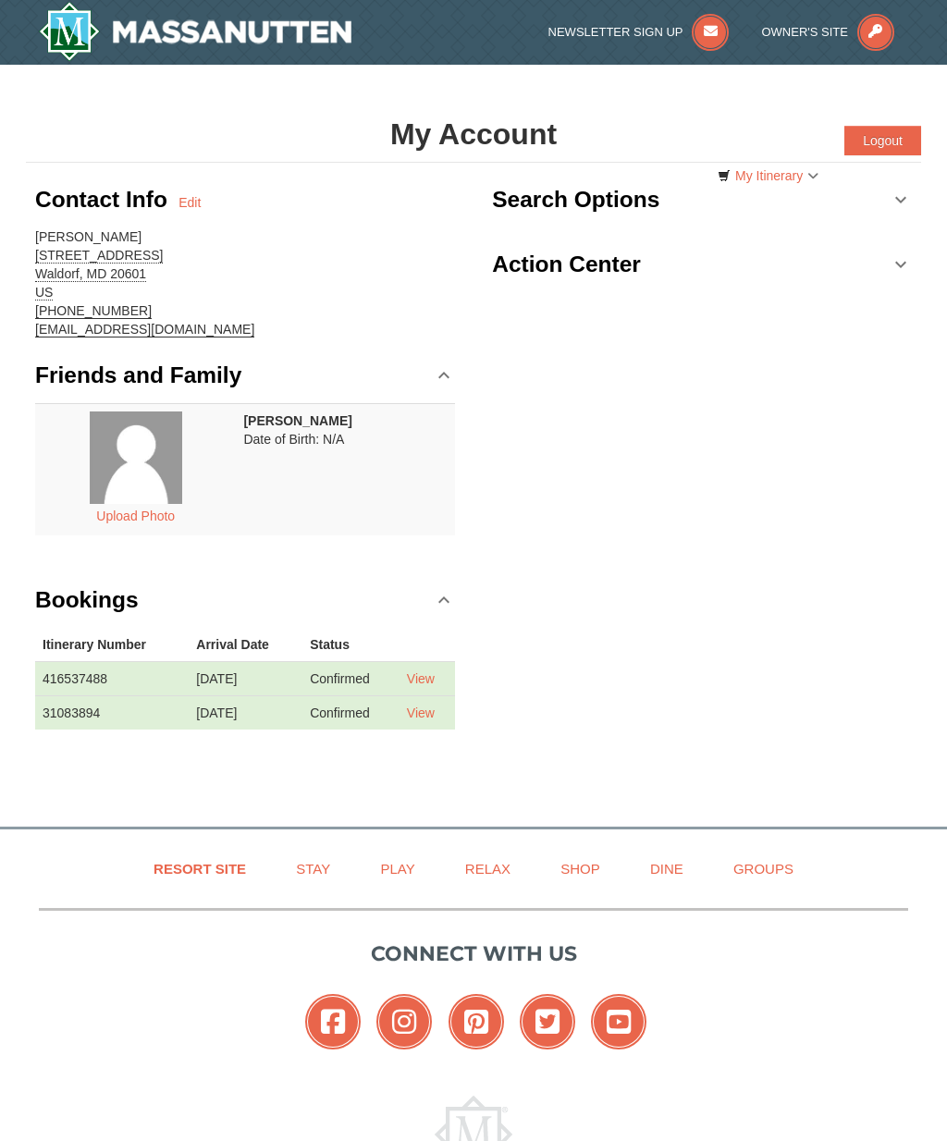
click at [433, 680] on link "View" at bounding box center [421, 678] width 28 height 15
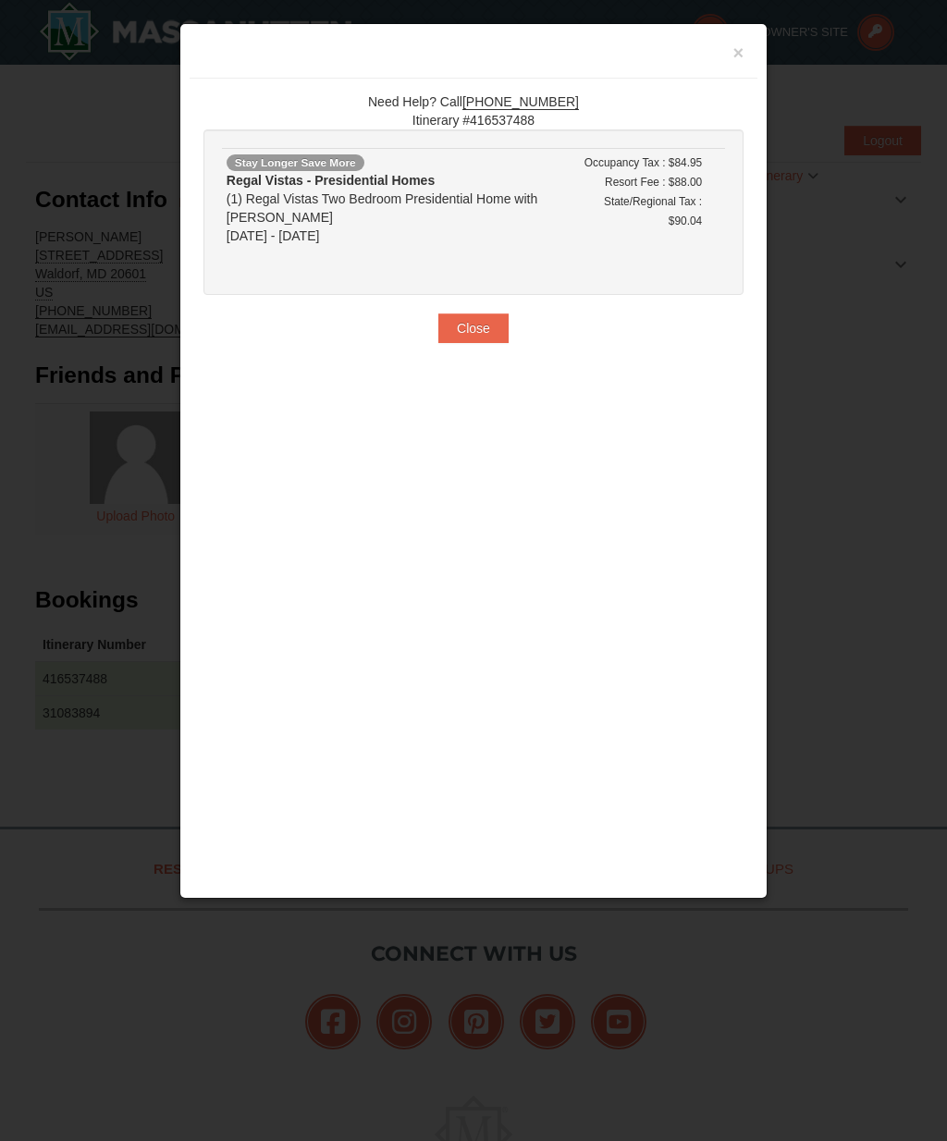
click at [496, 326] on button "Close" at bounding box center [473, 328] width 70 height 30
